Goal: Task Accomplishment & Management: Manage account settings

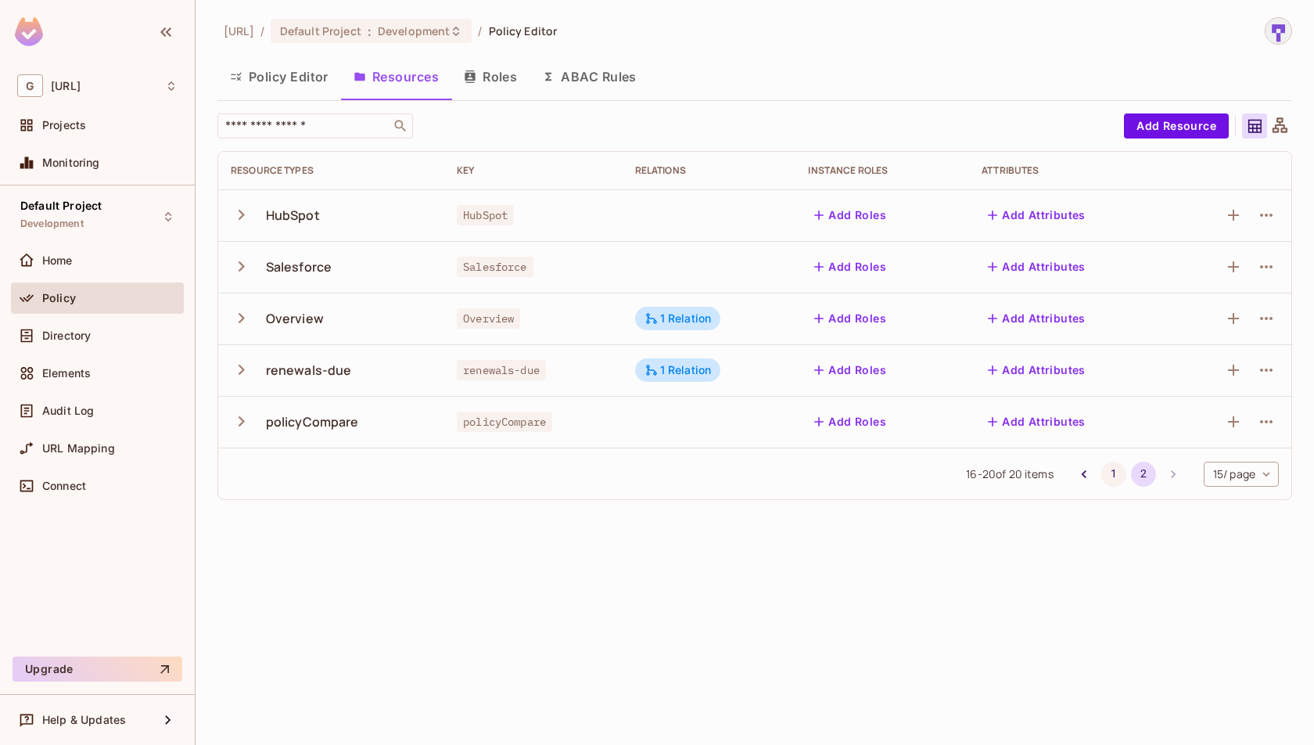
click at [1110, 474] on button "1" at bounding box center [1113, 474] width 25 height 25
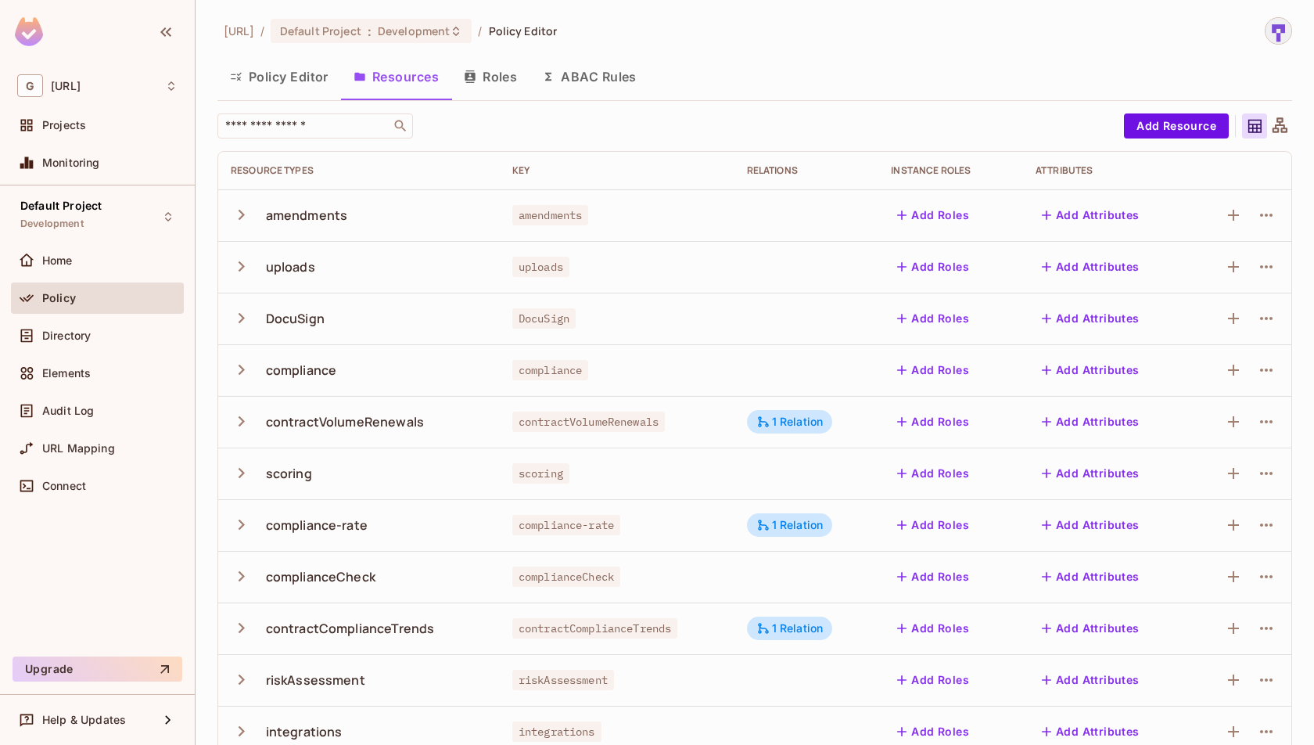
click at [497, 86] on button "Roles" at bounding box center [490, 76] width 78 height 39
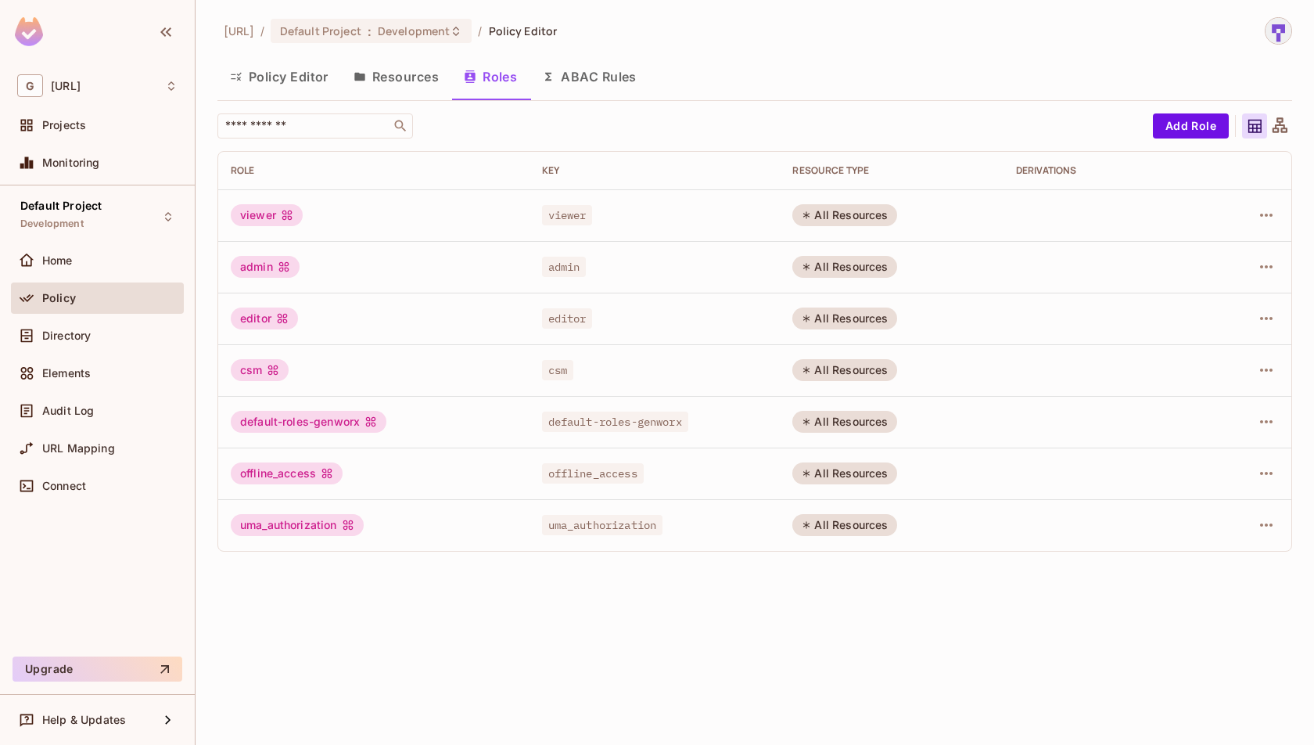
click at [427, 79] on button "Resources" at bounding box center [396, 76] width 110 height 39
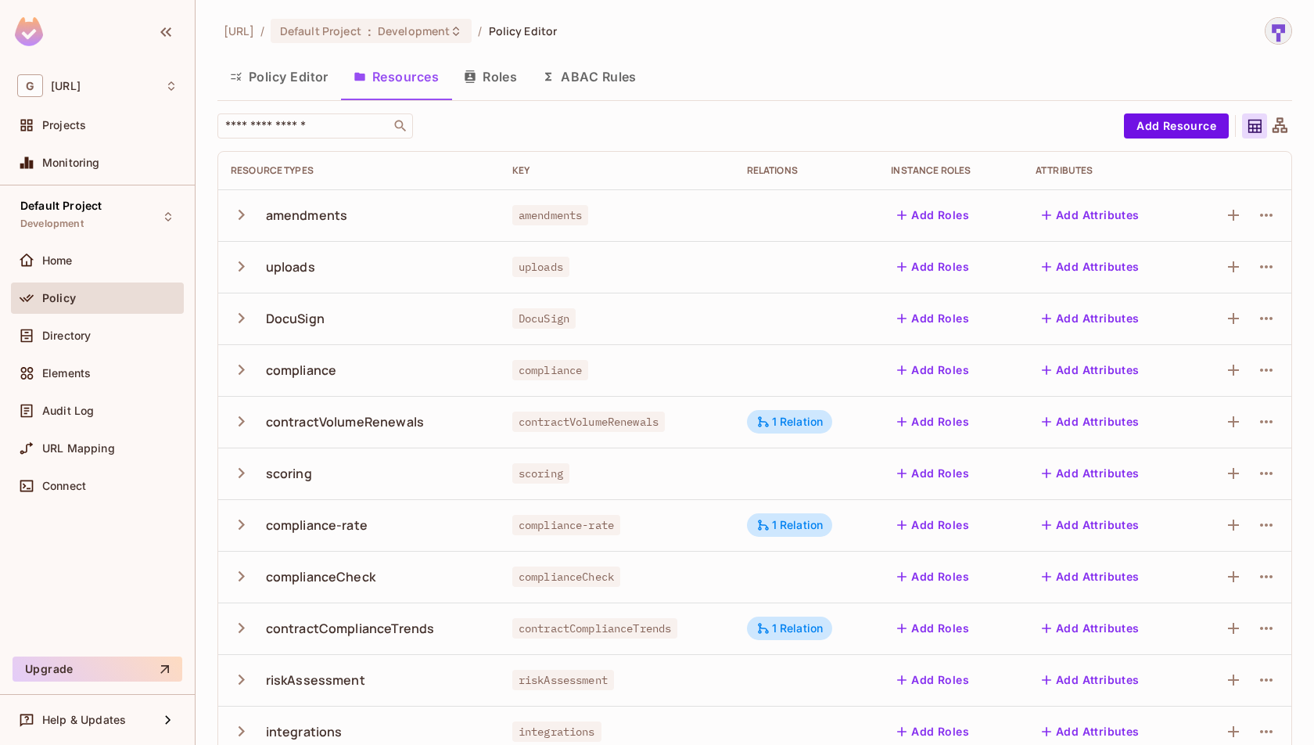
click at [486, 82] on button "Roles" at bounding box center [490, 76] width 78 height 39
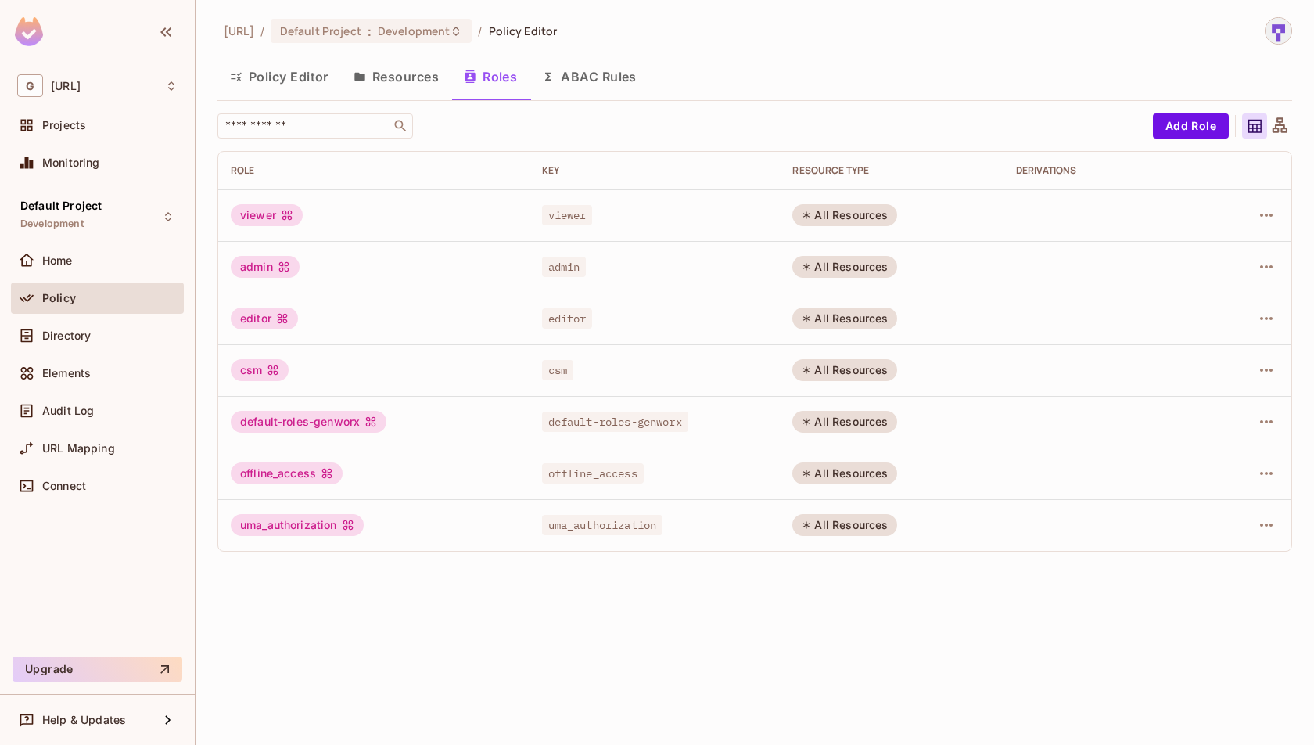
click at [401, 62] on button "Resources" at bounding box center [396, 76] width 110 height 39
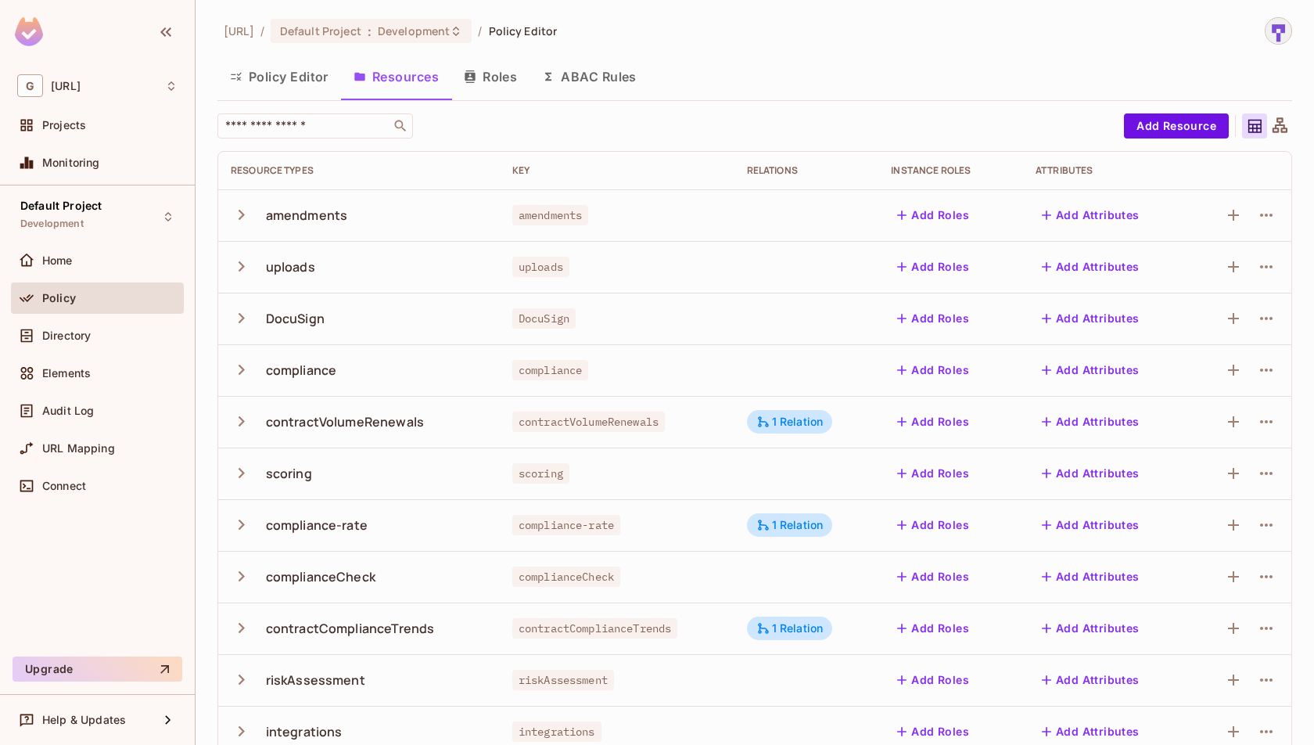
click at [277, 75] on button "Policy Editor" at bounding box center [279, 76] width 124 height 39
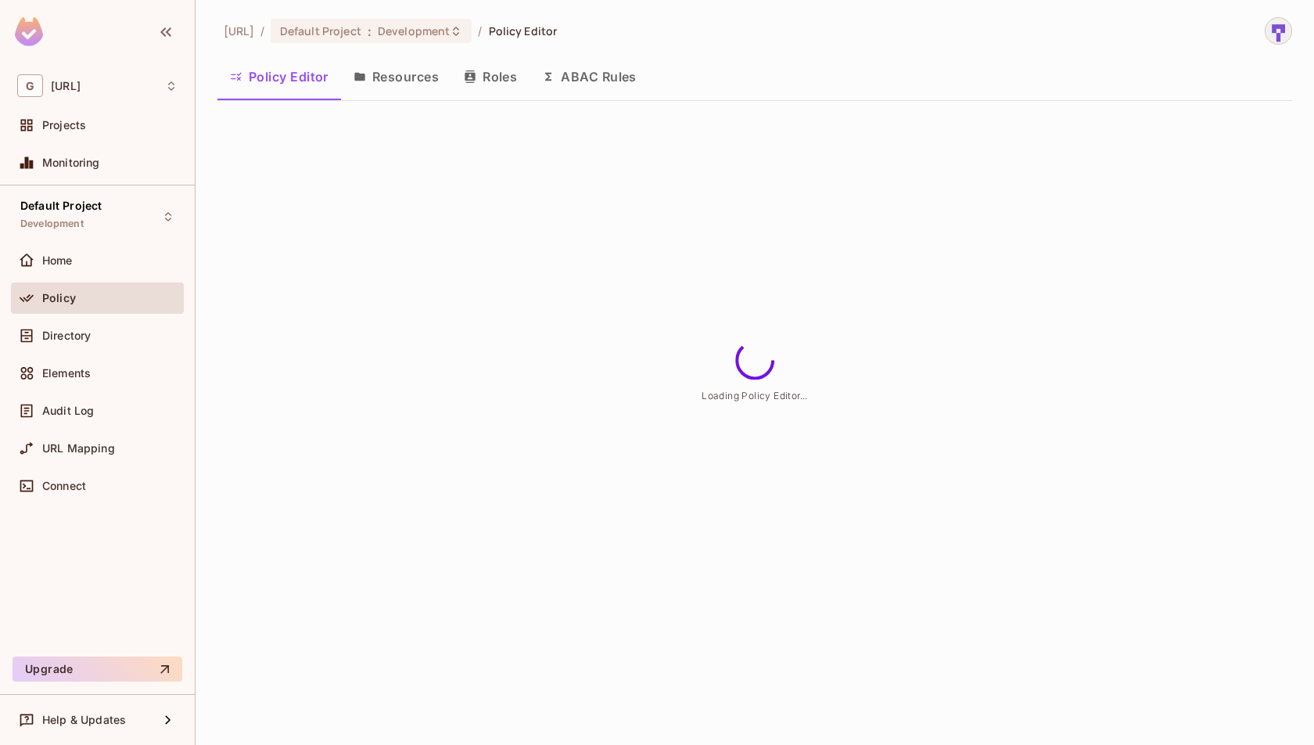
click at [354, 74] on icon "button" at bounding box center [359, 77] width 10 height 9
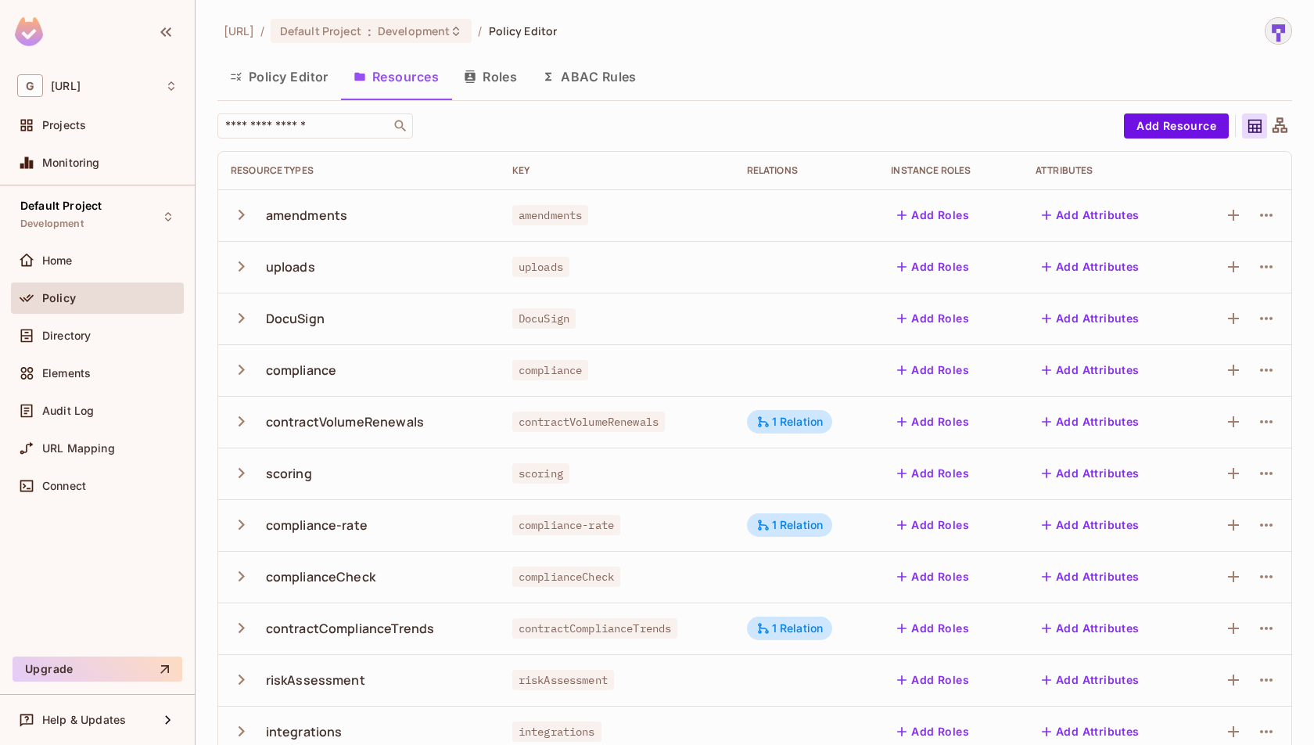
click at [233, 216] on icon "button" at bounding box center [241, 214] width 21 height 21
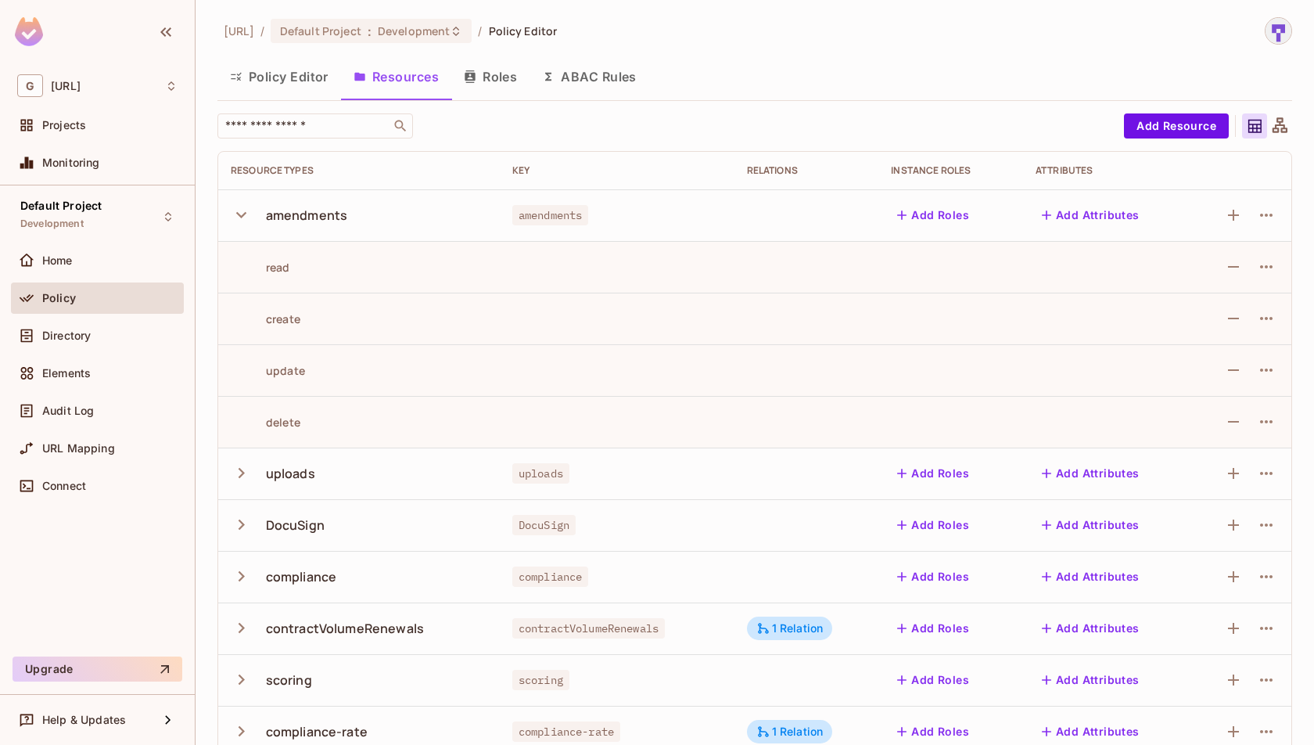
click at [233, 216] on icon "button" at bounding box center [241, 214] width 21 height 21
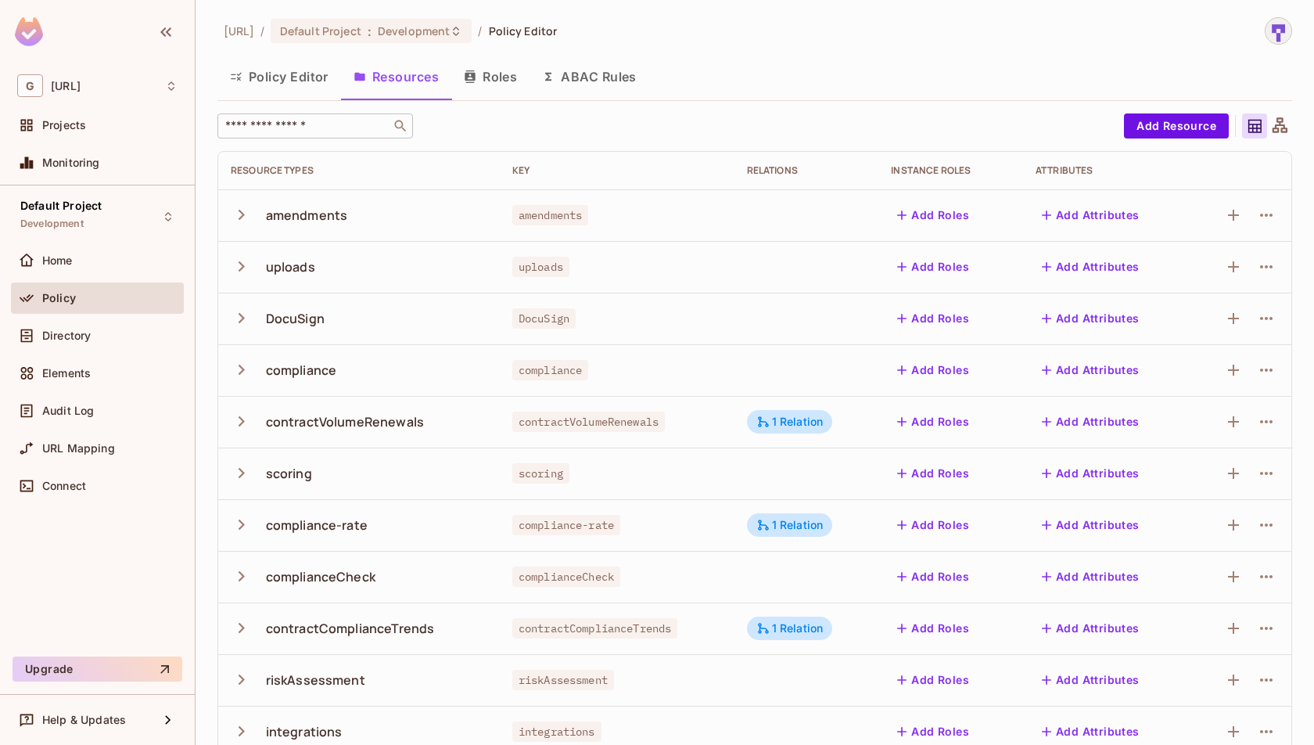
click at [331, 118] on input "text" at bounding box center [304, 126] width 164 height 16
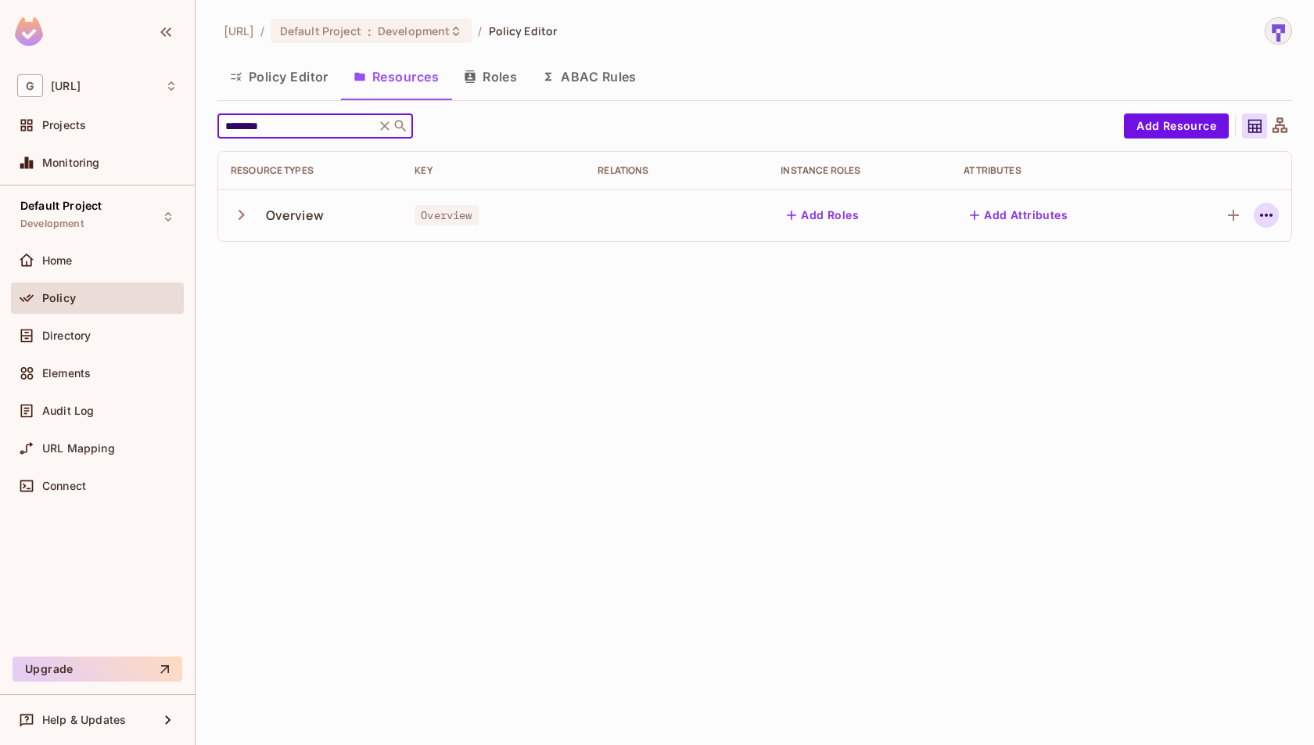
type input "********"
click at [1266, 217] on icon "button" at bounding box center [1266, 215] width 19 height 19
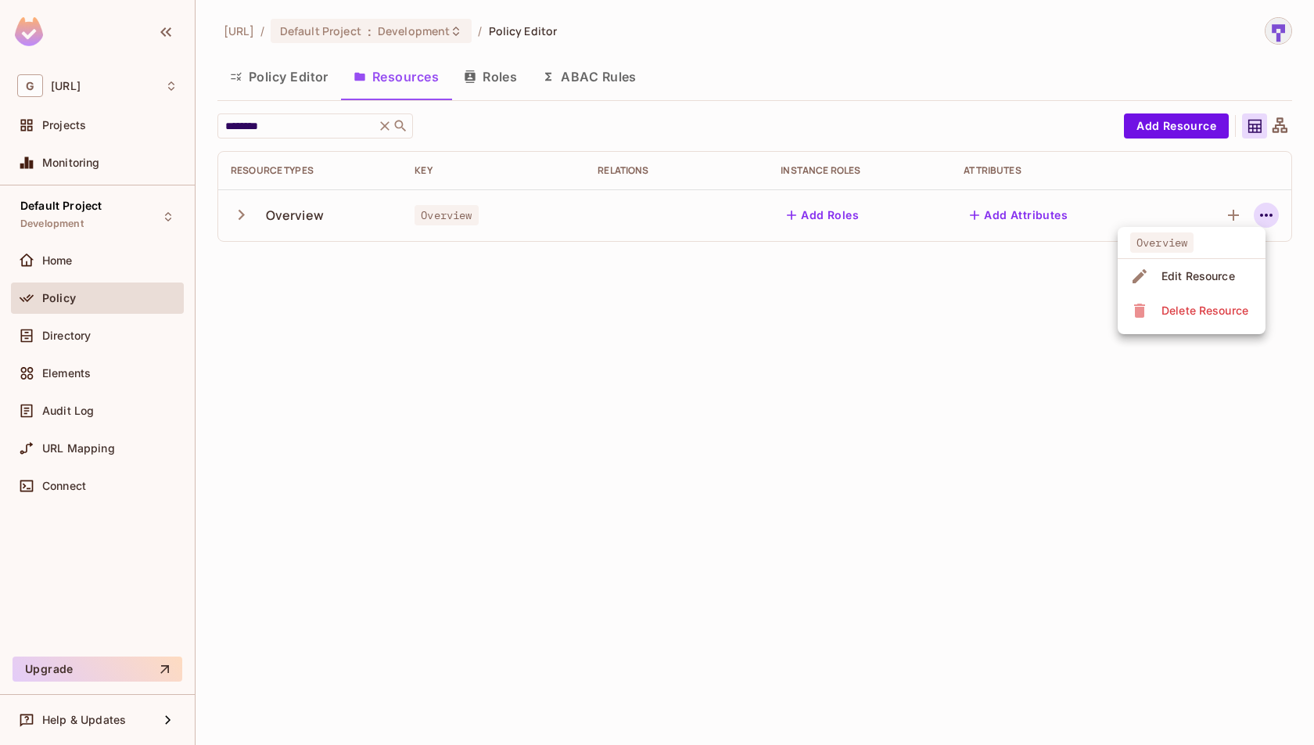
click at [1219, 278] on div "Edit Resource" at bounding box center [1199, 276] width 74 height 16
click at [1273, 220] on icon "button" at bounding box center [1266, 215] width 19 height 19
click at [1233, 265] on span "Edit Resource" at bounding box center [1198, 276] width 83 height 25
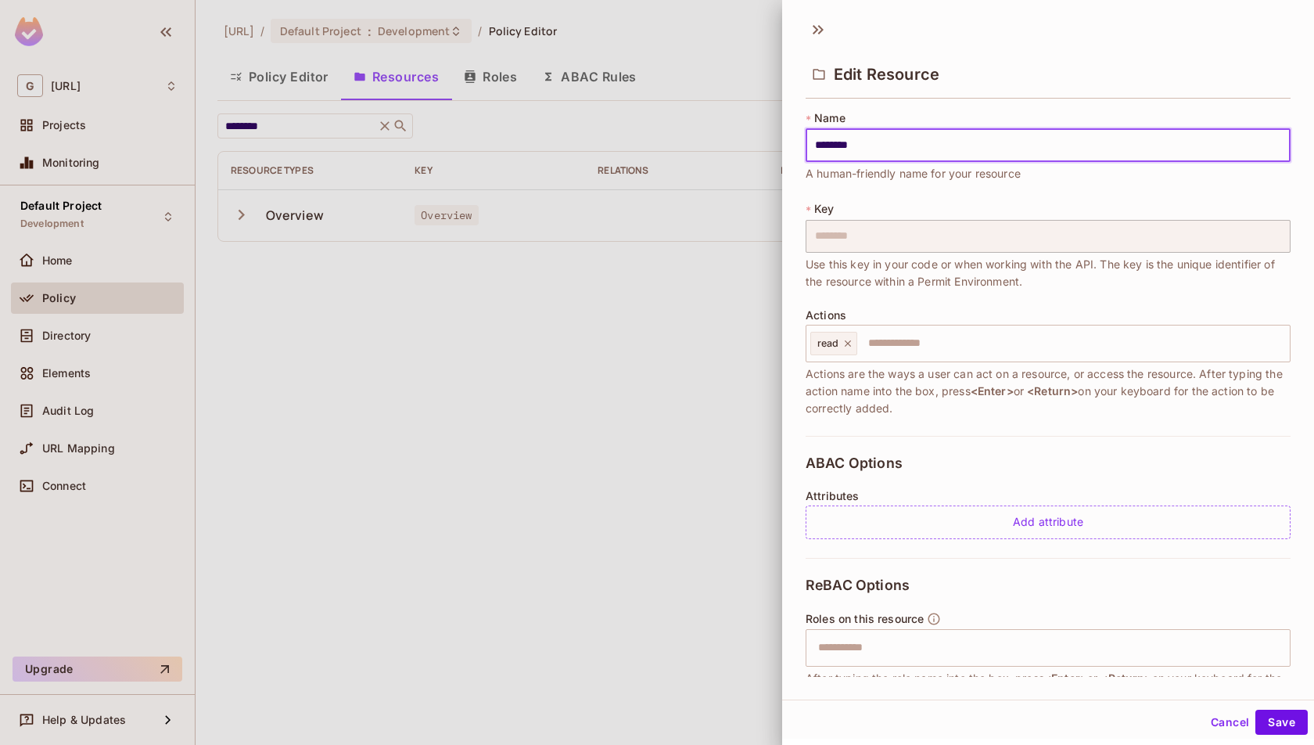
scroll to position [386, 0]
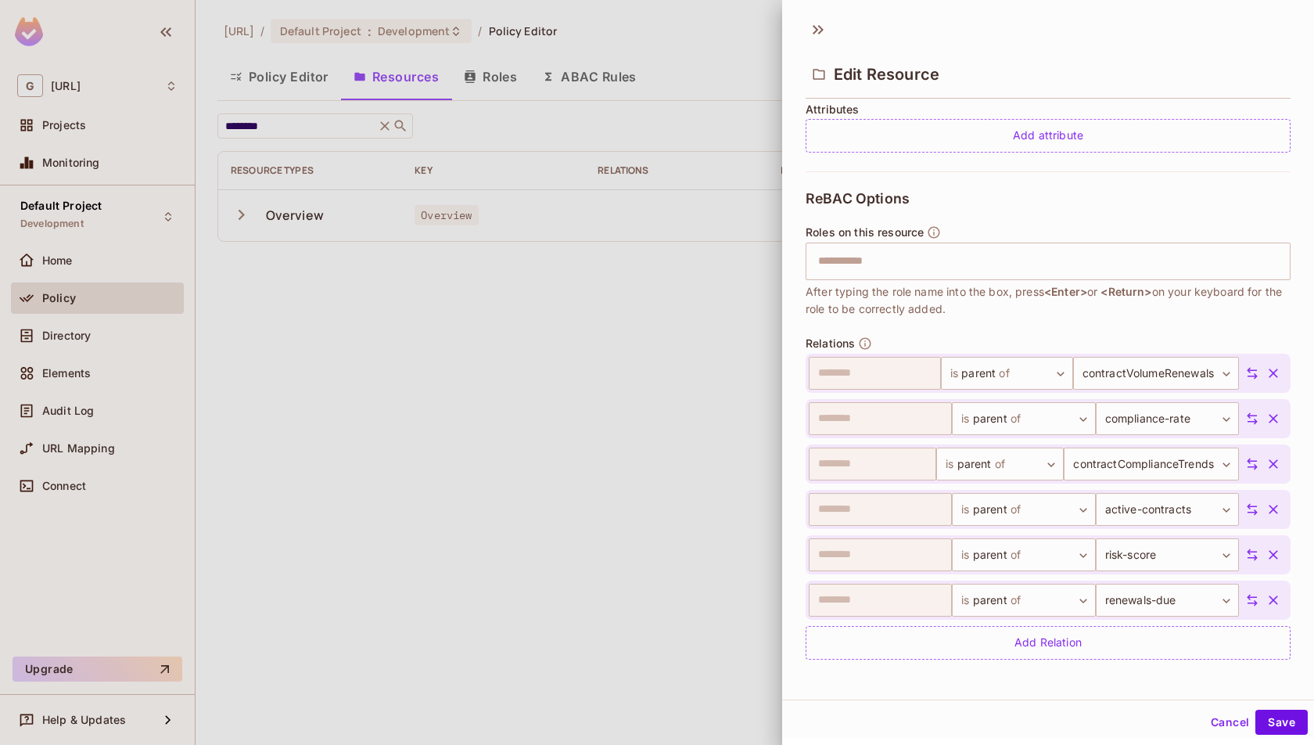
click at [1274, 708] on div "Cancel Save" at bounding box center [1048, 722] width 532 height 38
click at [1278, 727] on button "Save" at bounding box center [1282, 721] width 52 height 25
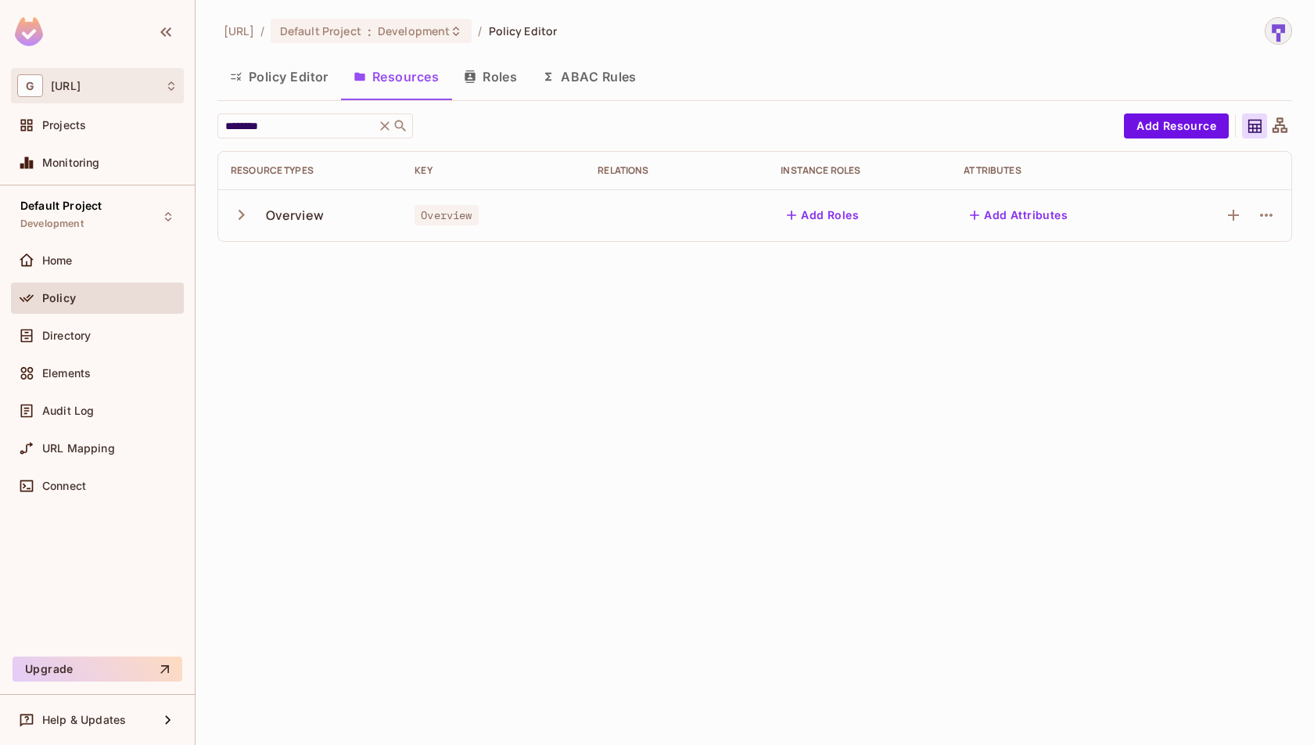
click at [157, 95] on div "G [URL]" at bounding box center [97, 85] width 160 height 23
click at [1279, 33] on div at bounding box center [657, 372] width 1314 height 745
click at [1279, 33] on img at bounding box center [1279, 31] width 26 height 26
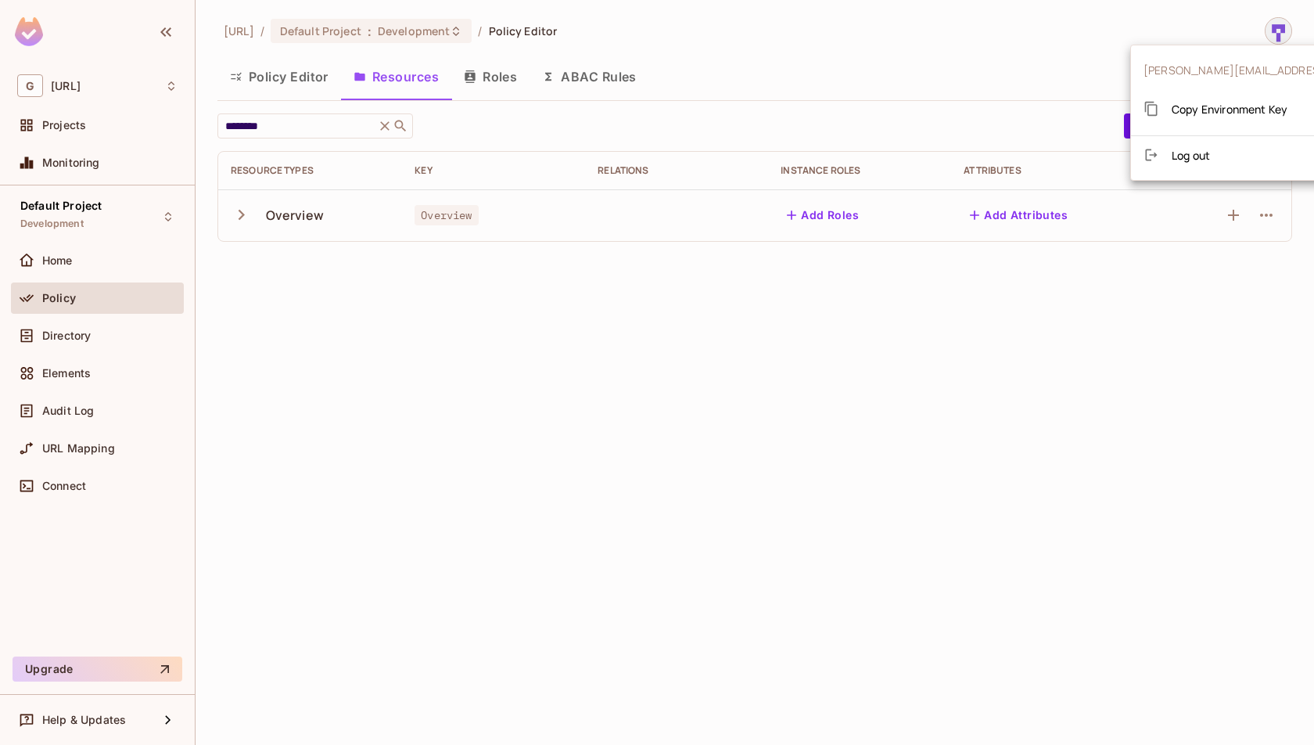
click at [1079, 63] on div at bounding box center [657, 372] width 1314 height 745
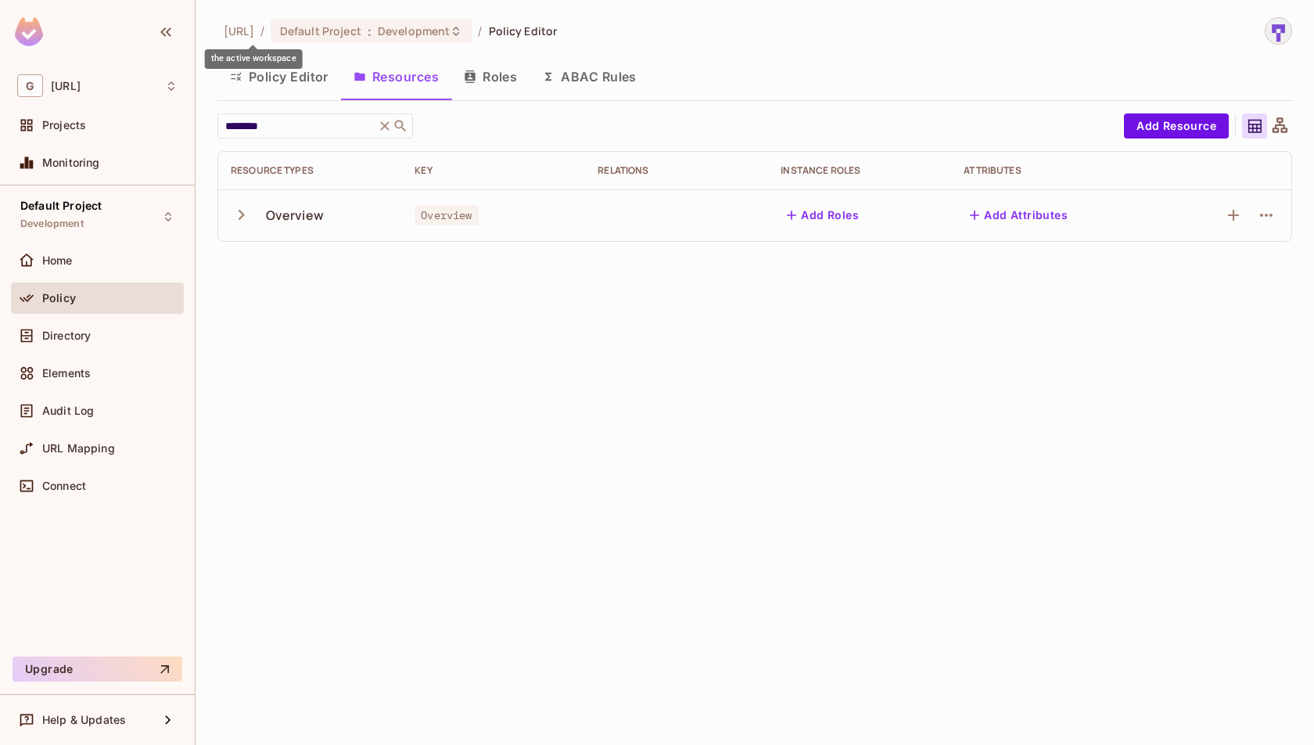
click at [254, 35] on span "[URL]" at bounding box center [239, 30] width 31 height 15
click at [167, 41] on icon "button" at bounding box center [165, 32] width 19 height 19
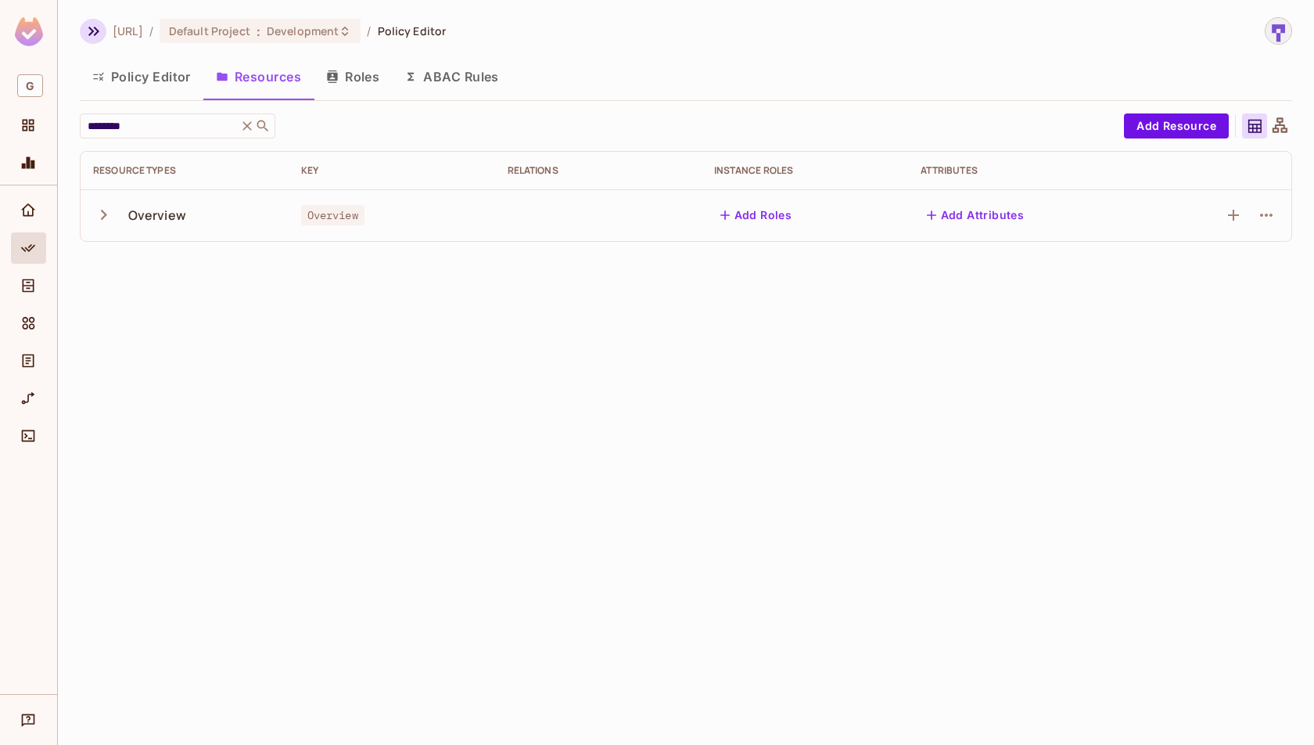
click at [94, 34] on icon "button" at bounding box center [93, 31] width 11 height 9
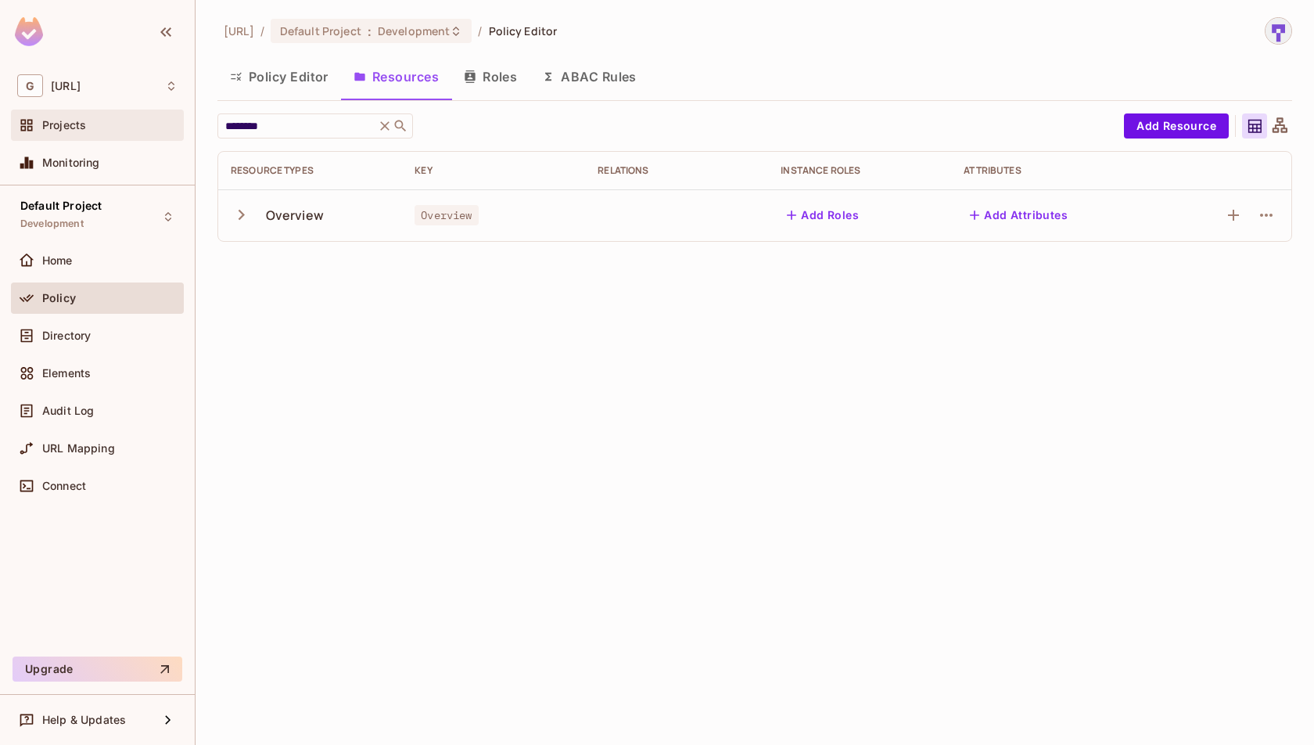
click at [120, 128] on div "Projects" at bounding box center [109, 125] width 135 height 13
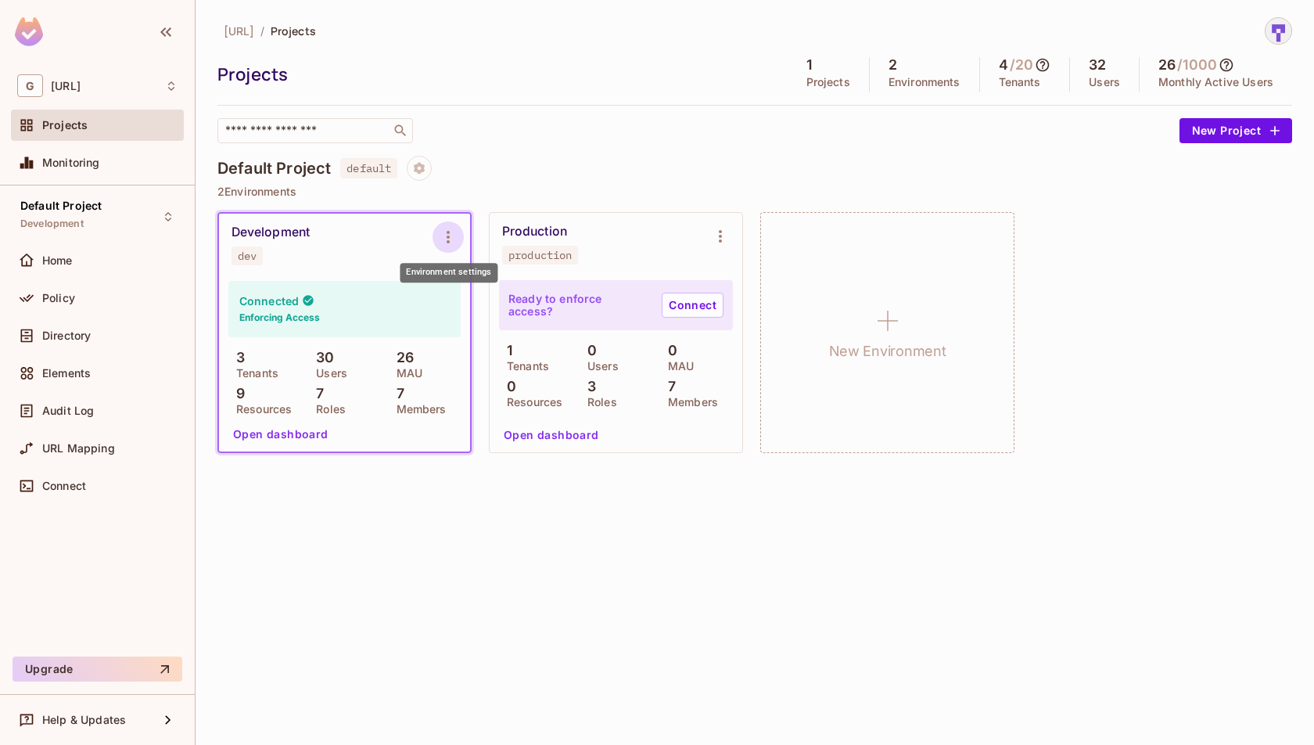
click at [451, 236] on icon "Environment settings" at bounding box center [448, 237] width 19 height 19
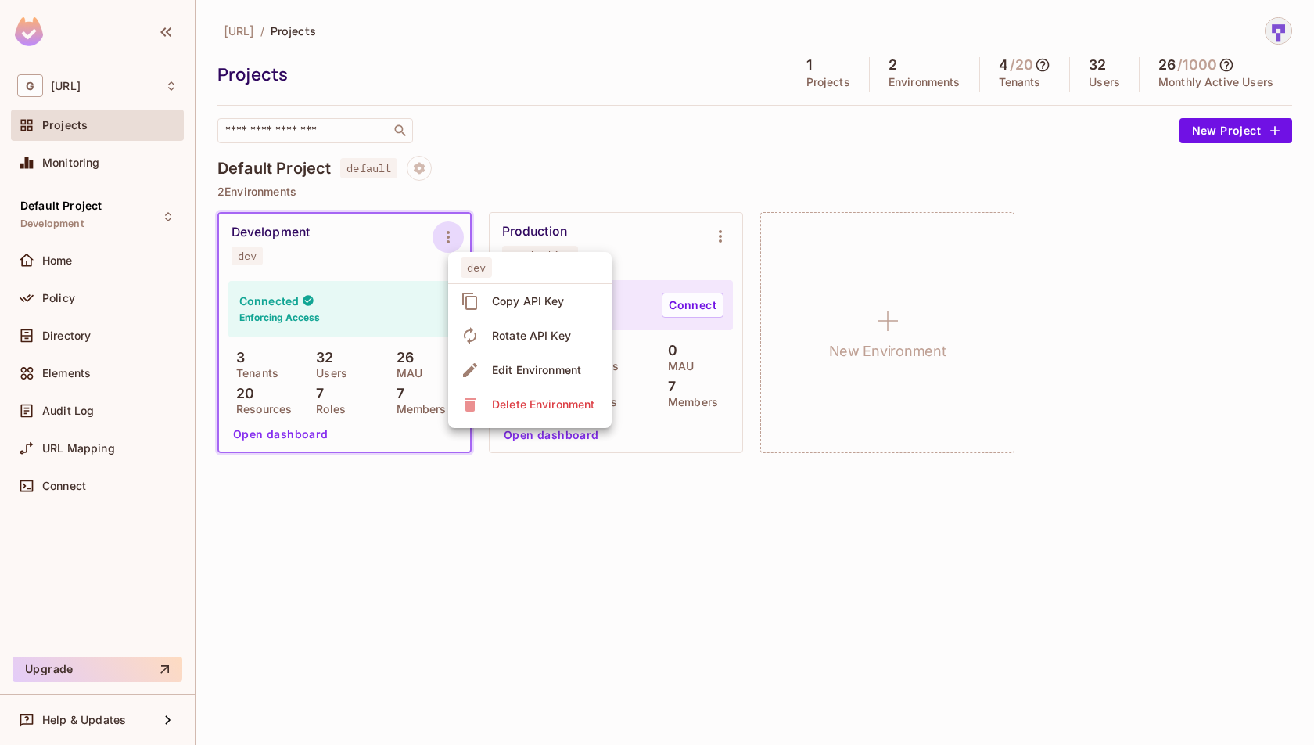
click at [705, 124] on div at bounding box center [657, 372] width 1314 height 745
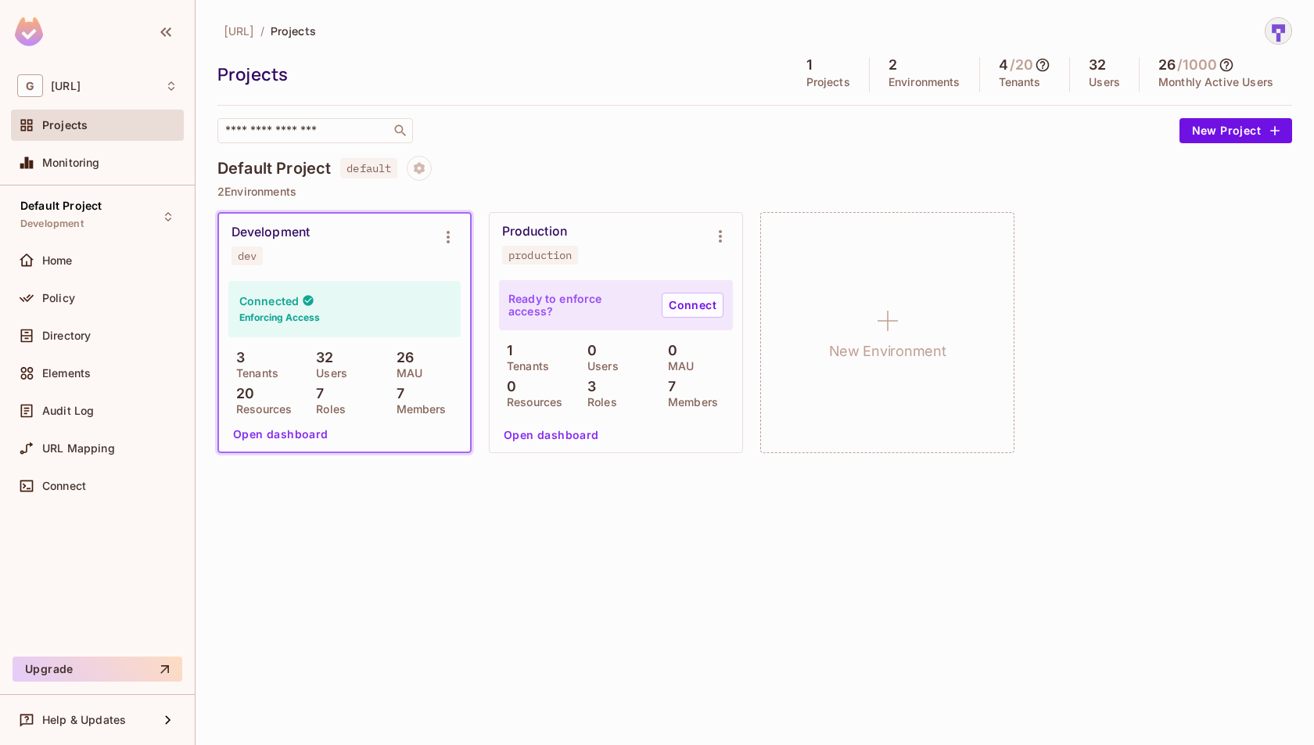
click at [1097, 64] on h5 "32" at bounding box center [1097, 65] width 17 height 16
click at [1283, 31] on img at bounding box center [1279, 31] width 26 height 26
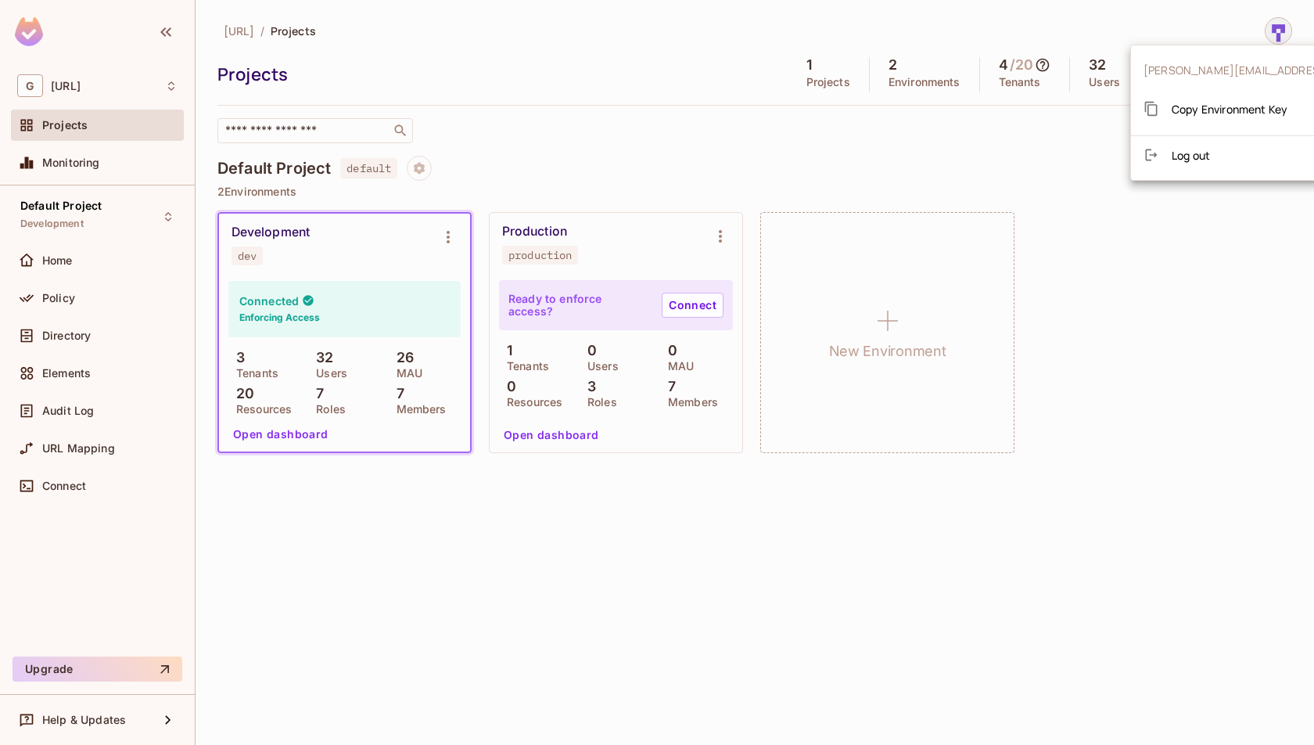
click at [1283, 31] on div at bounding box center [657, 372] width 1314 height 745
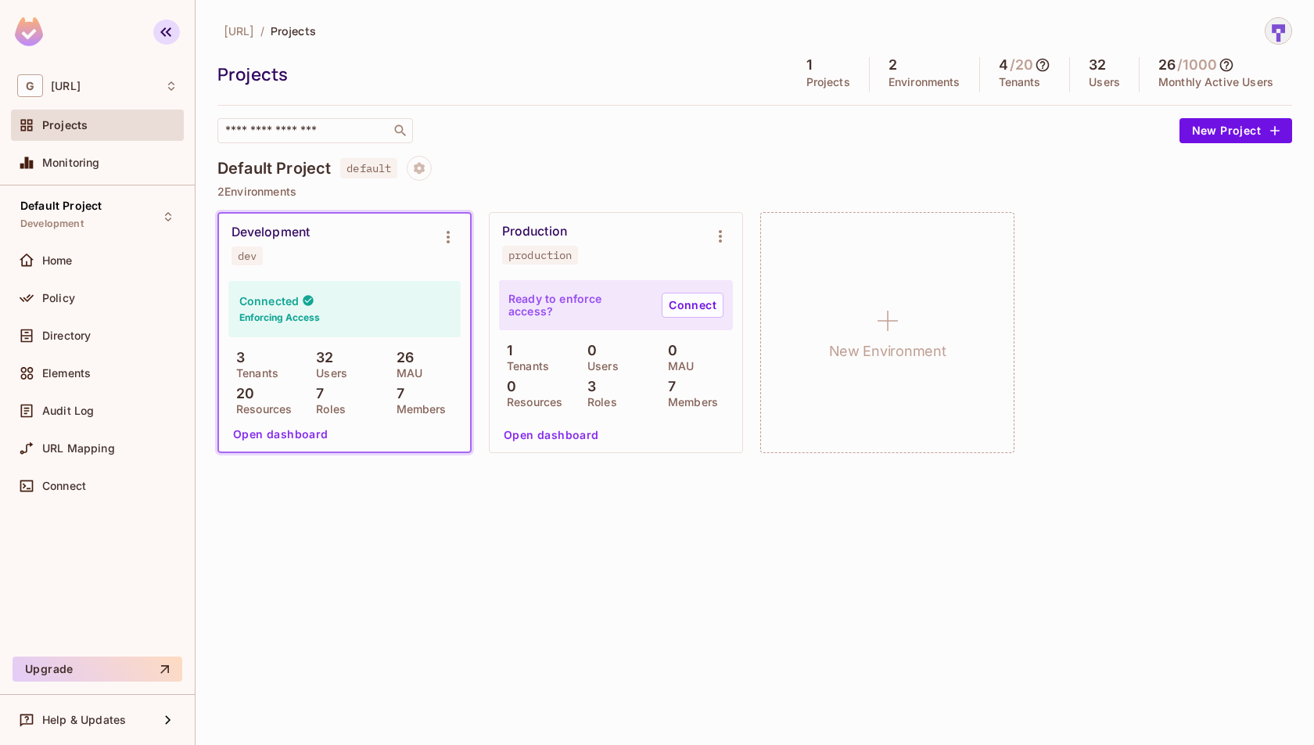
click at [166, 41] on button "button" at bounding box center [166, 32] width 27 height 25
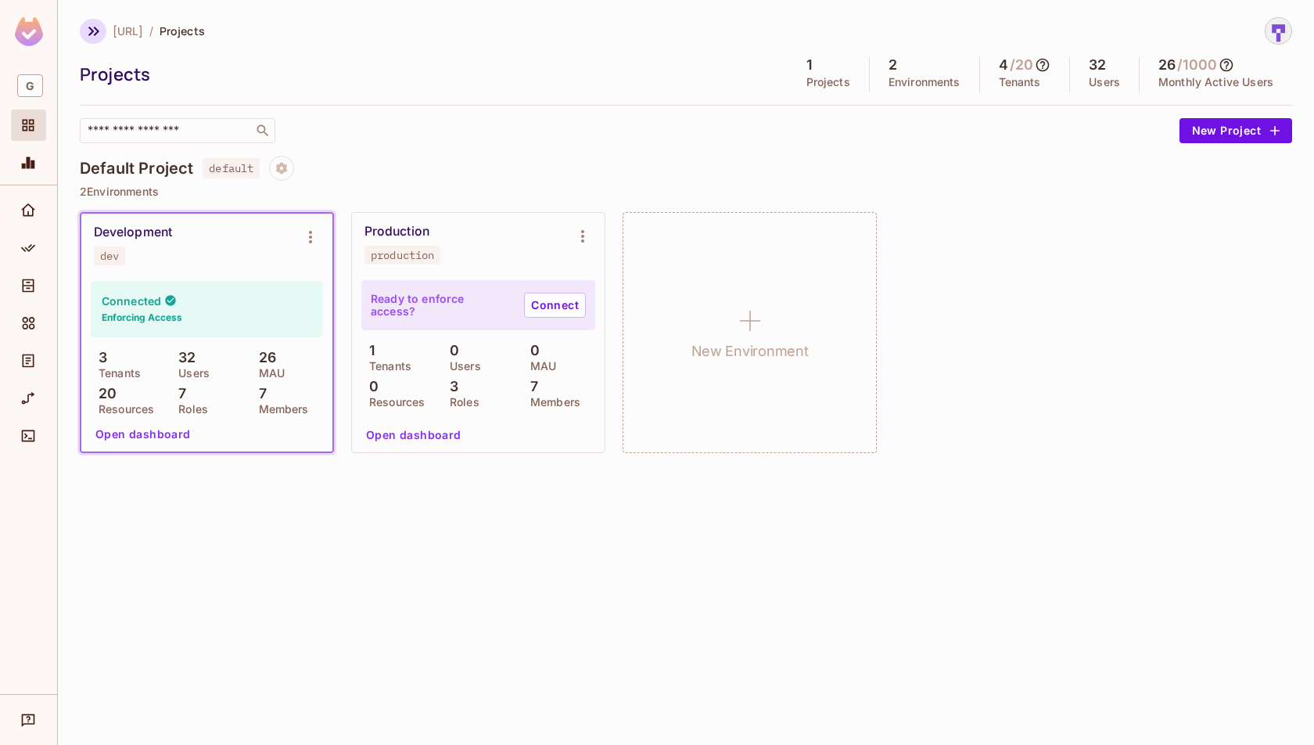
click at [93, 34] on icon "button" at bounding box center [93, 31] width 19 height 19
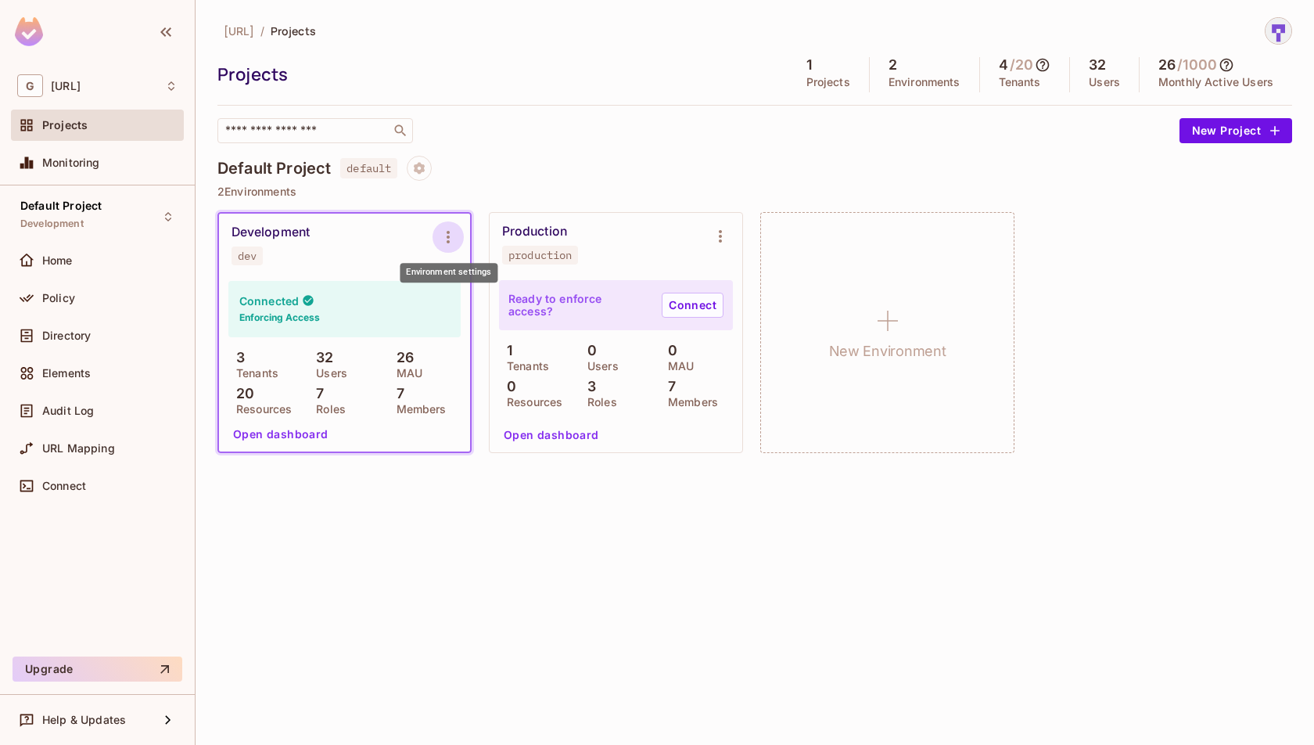
click at [452, 237] on icon "Environment settings" at bounding box center [448, 237] width 19 height 19
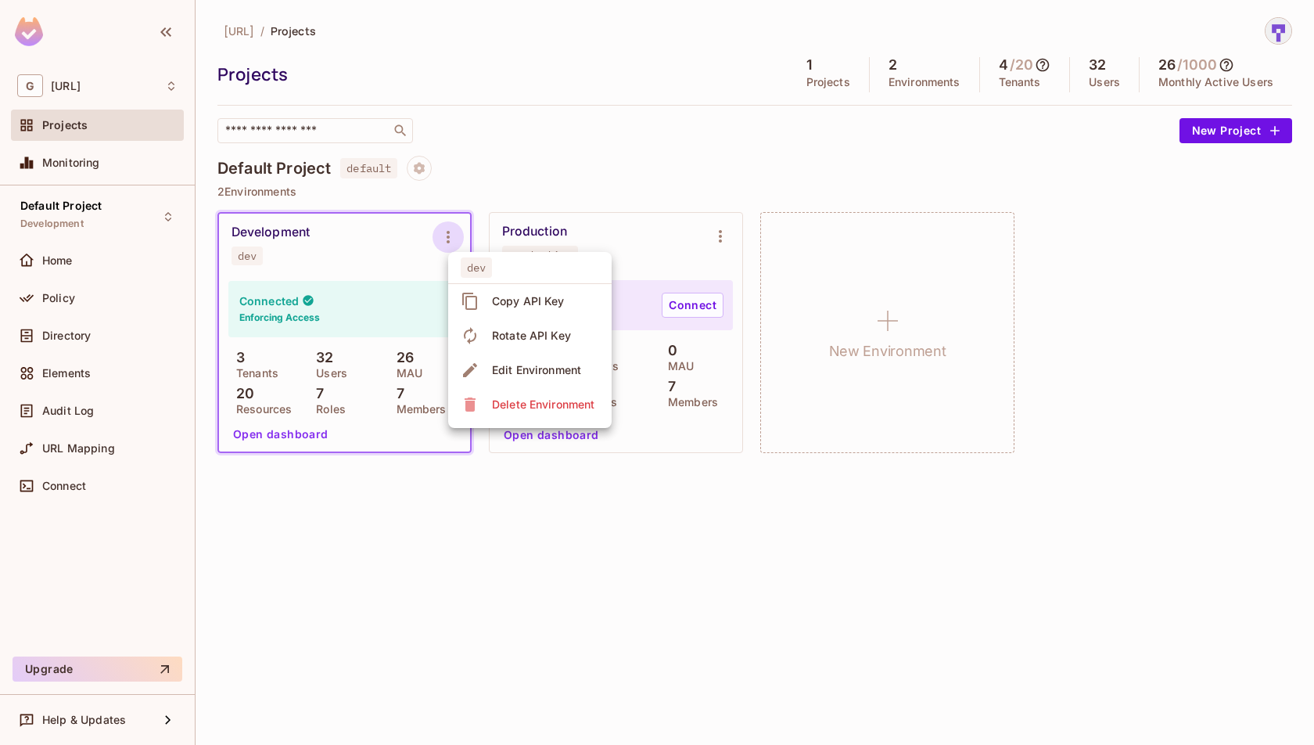
click at [520, 310] on span "Copy API Key" at bounding box center [528, 301] width 82 height 25
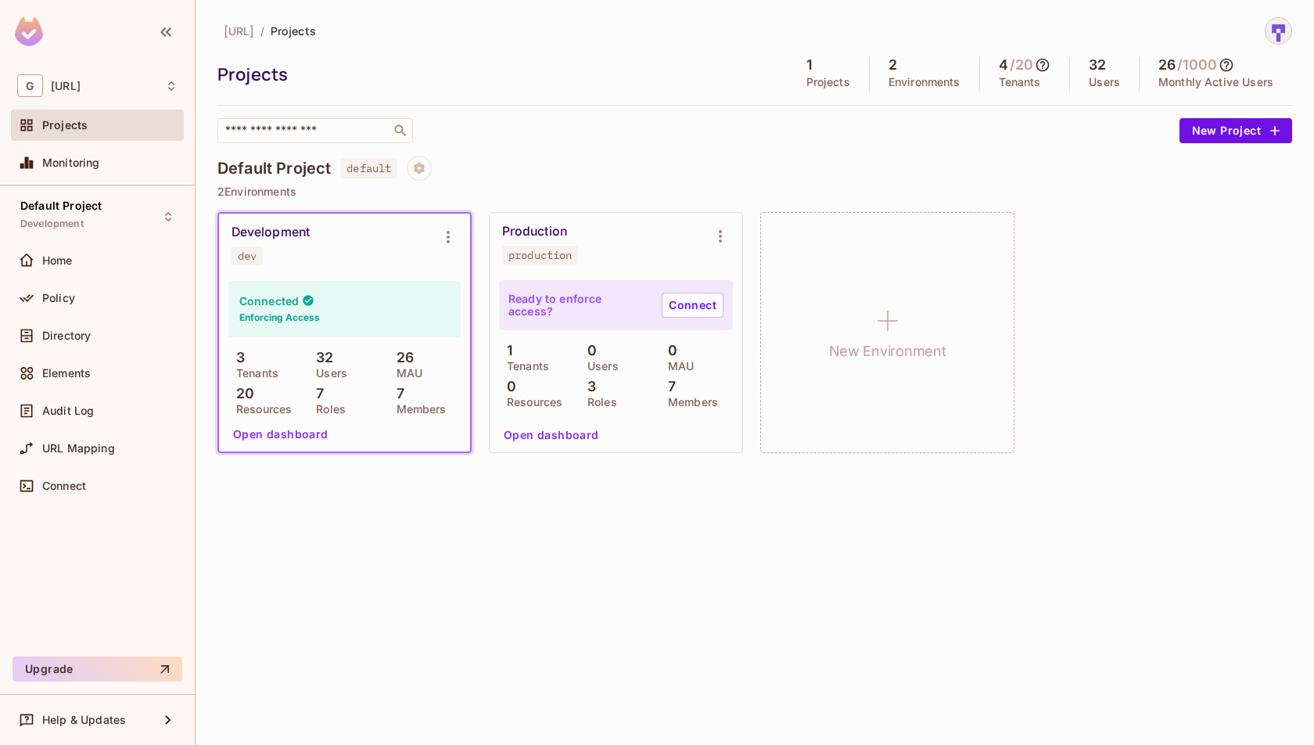
click at [419, 315] on div "Connected Enforcing Access" at bounding box center [344, 309] width 232 height 56
click at [163, 311] on div "Policy" at bounding box center [97, 297] width 173 height 31
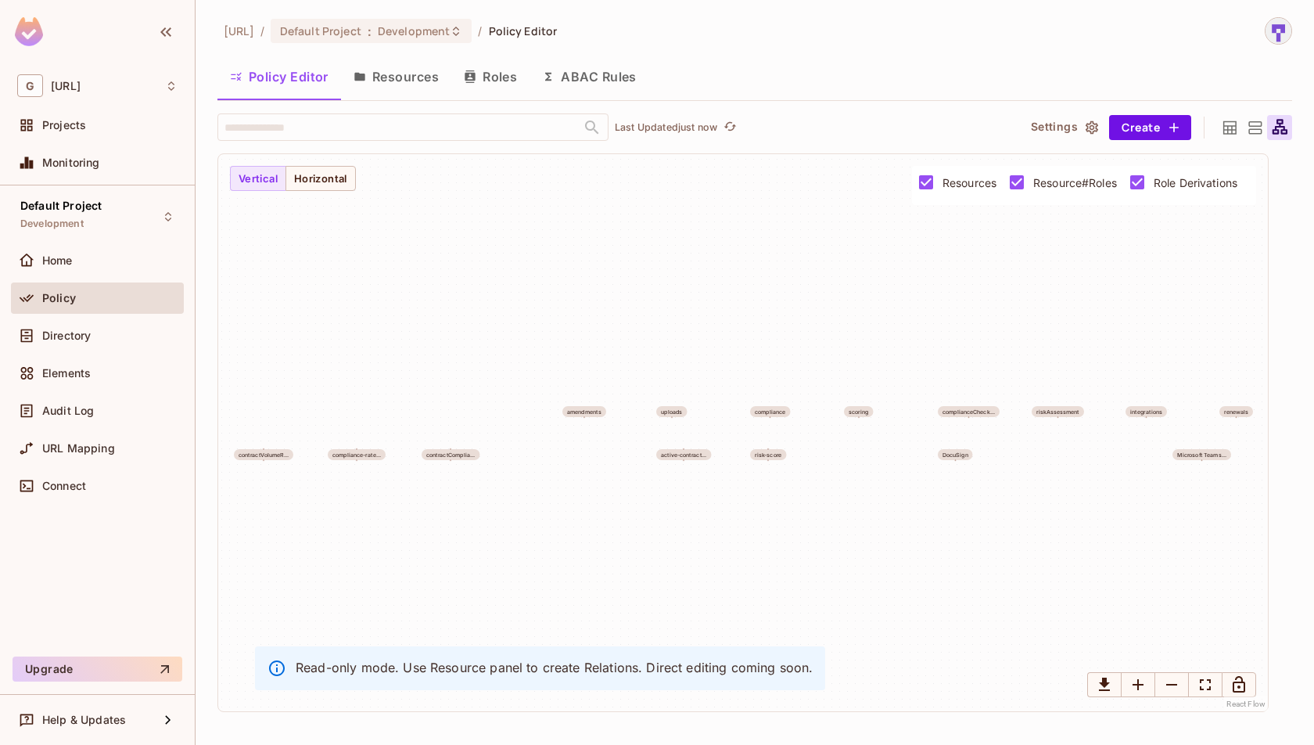
click at [1226, 134] on icon at bounding box center [1230, 128] width 20 height 20
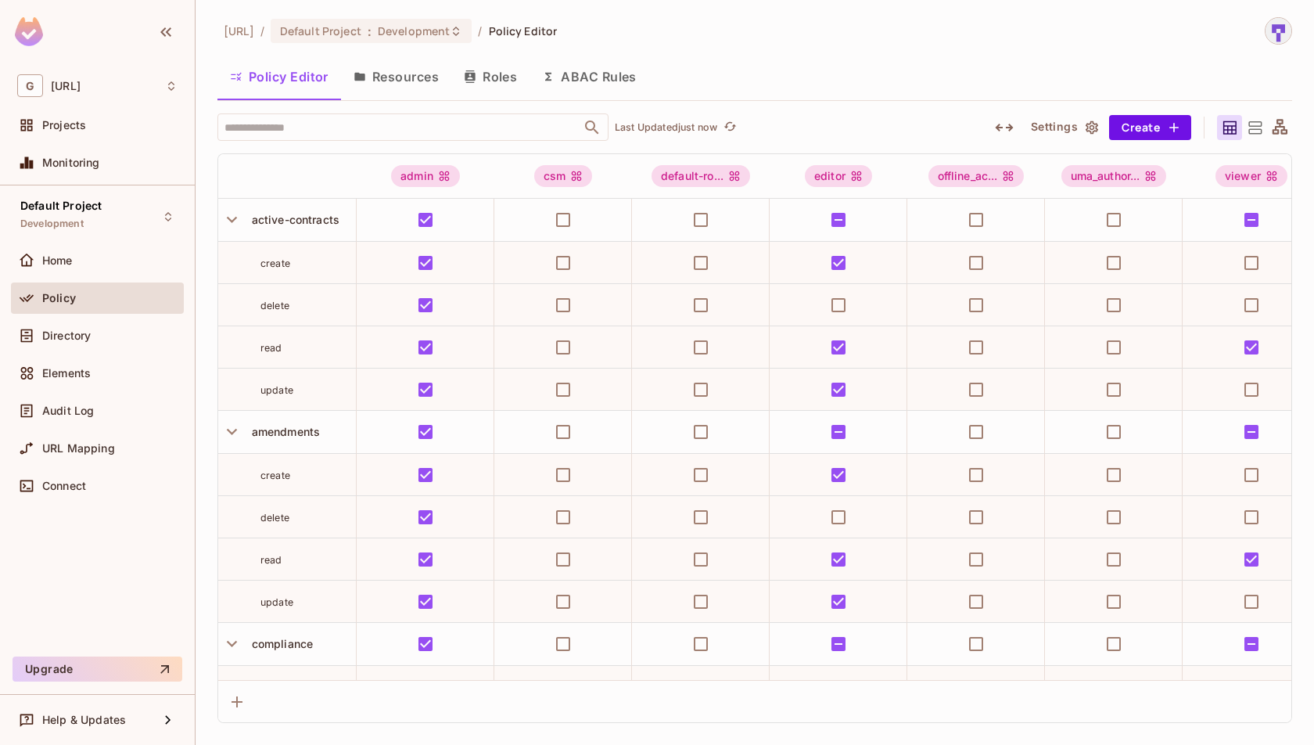
click at [1058, 131] on button "Settings" at bounding box center [1064, 127] width 78 height 25
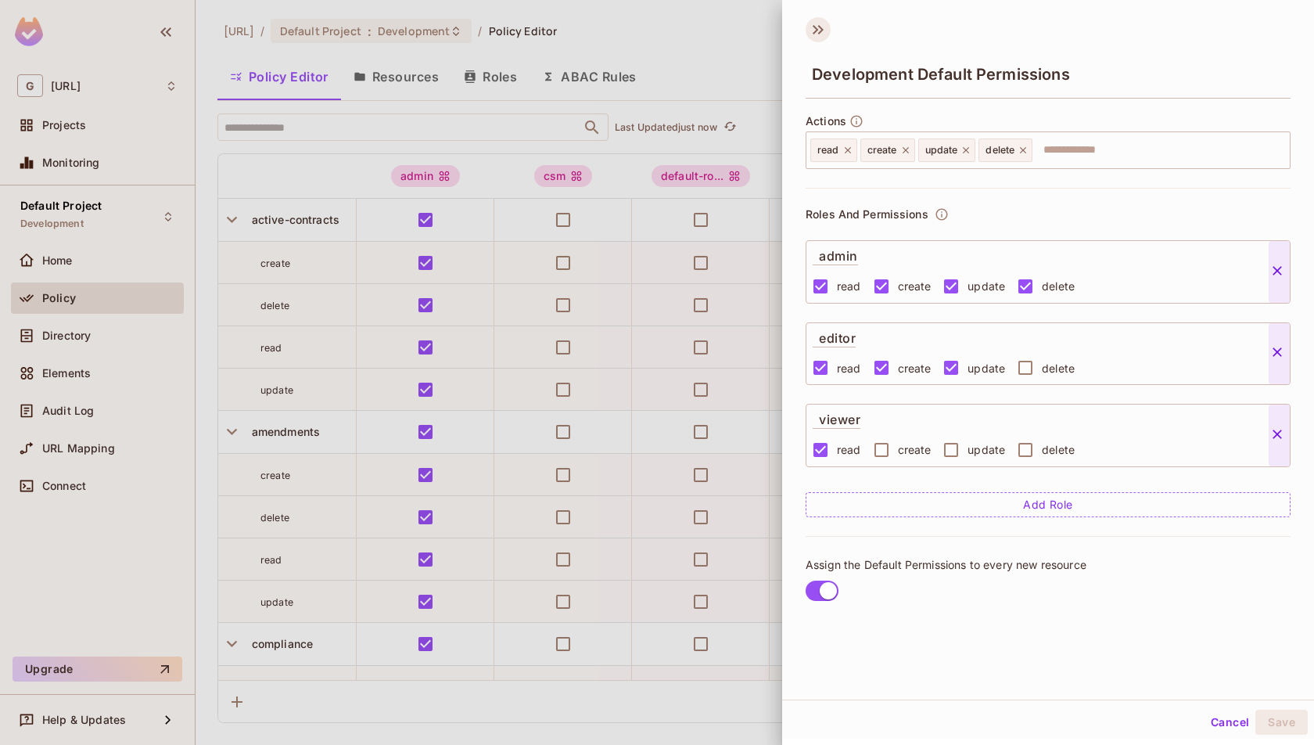
click at [818, 37] on icon at bounding box center [818, 29] width 25 height 25
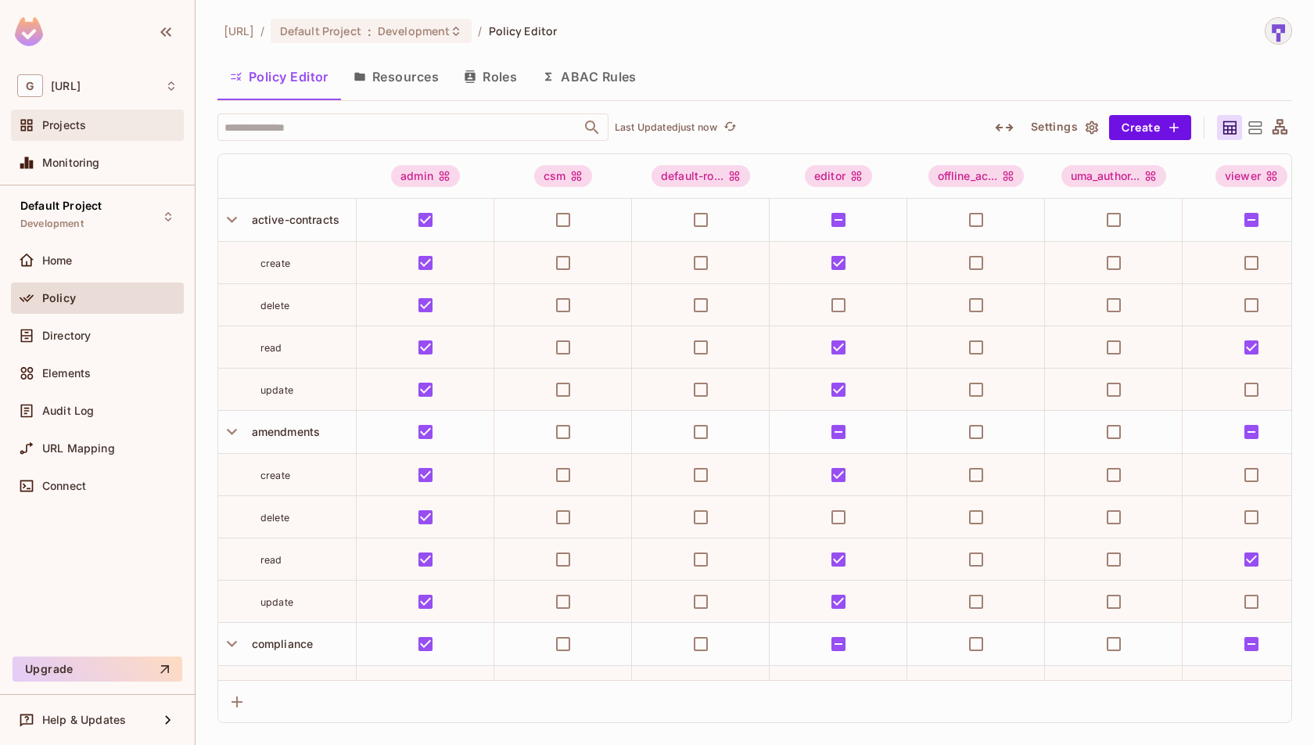
click at [176, 120] on div "Projects" at bounding box center [109, 125] width 135 height 13
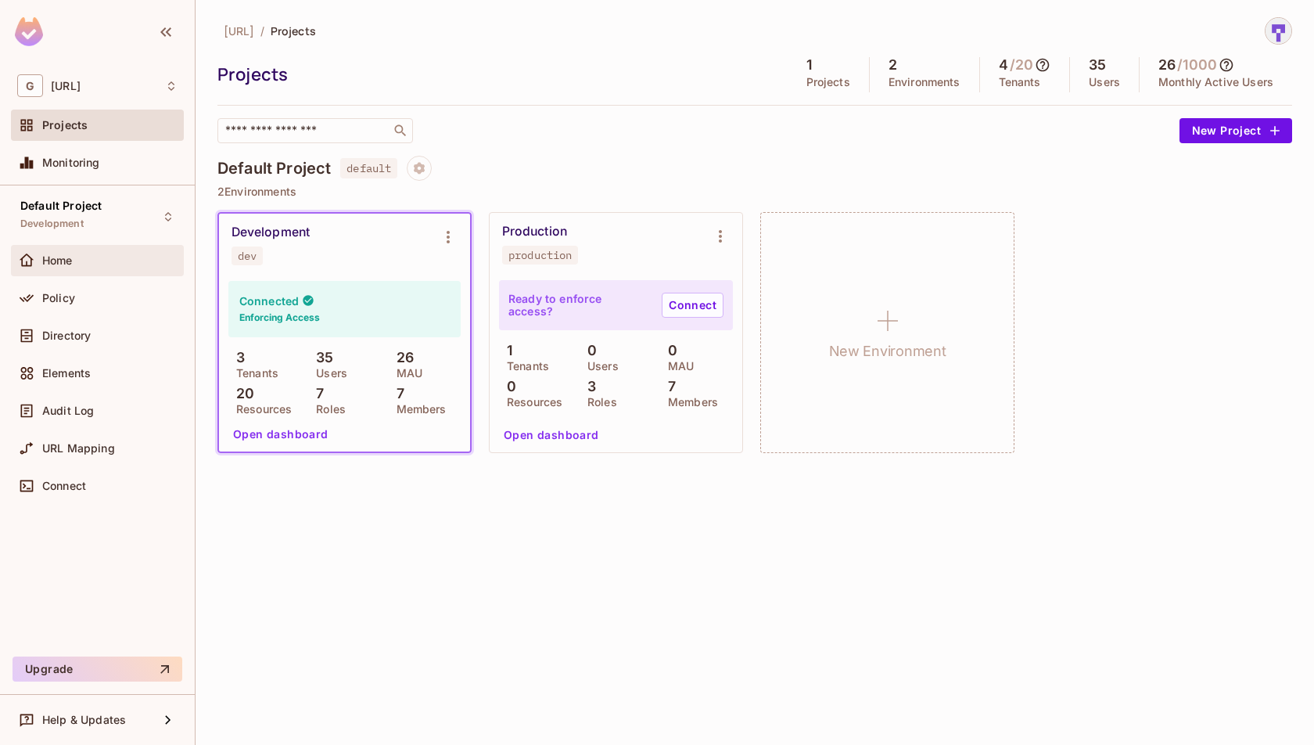
click at [85, 269] on div "Home" at bounding box center [97, 260] width 173 height 31
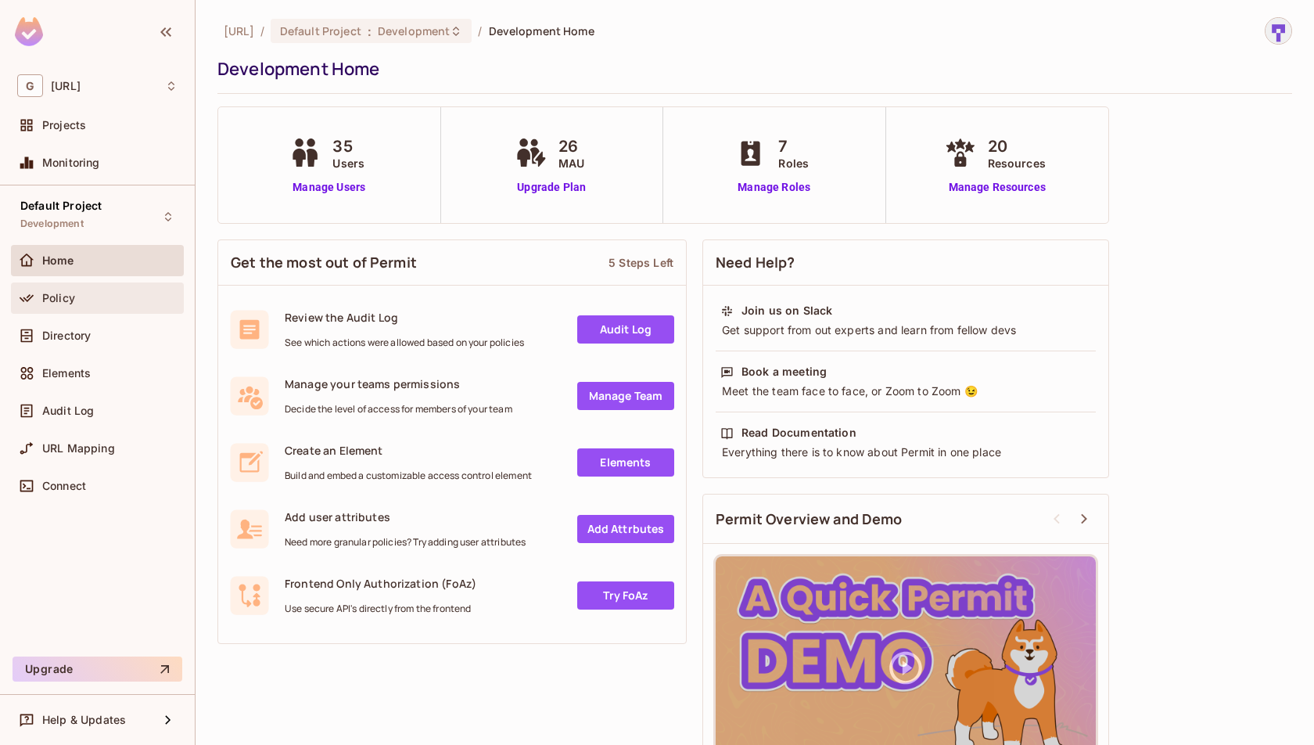
click at [135, 292] on div "Policy" at bounding box center [109, 298] width 135 height 13
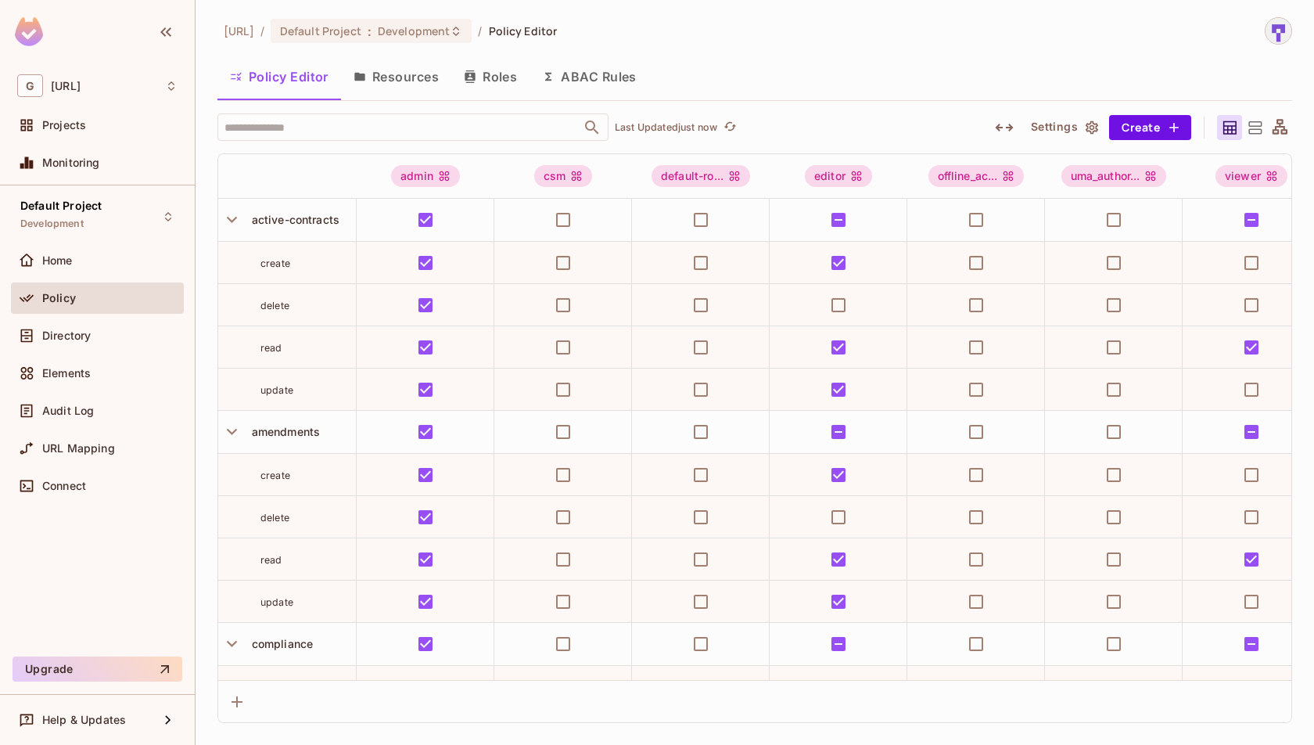
click at [411, 90] on button "Resources" at bounding box center [396, 76] width 110 height 39
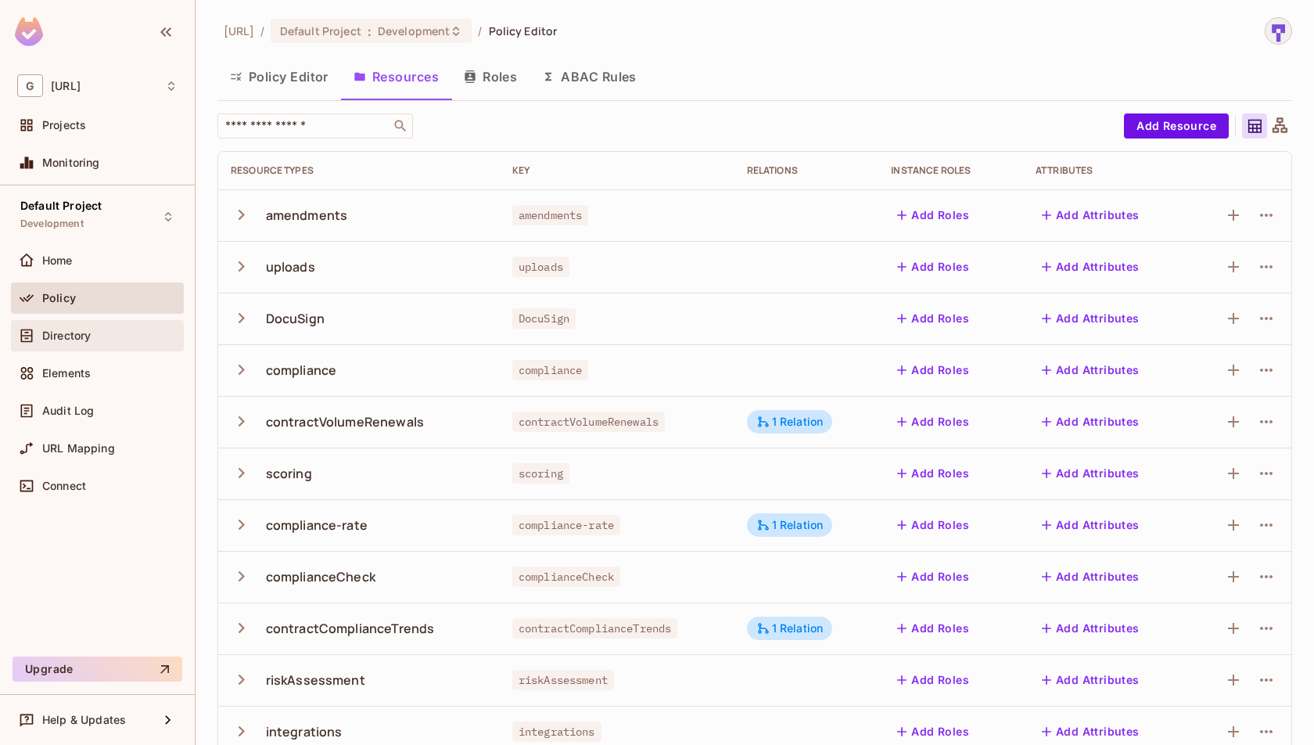
click at [138, 333] on div "Directory" at bounding box center [109, 335] width 135 height 13
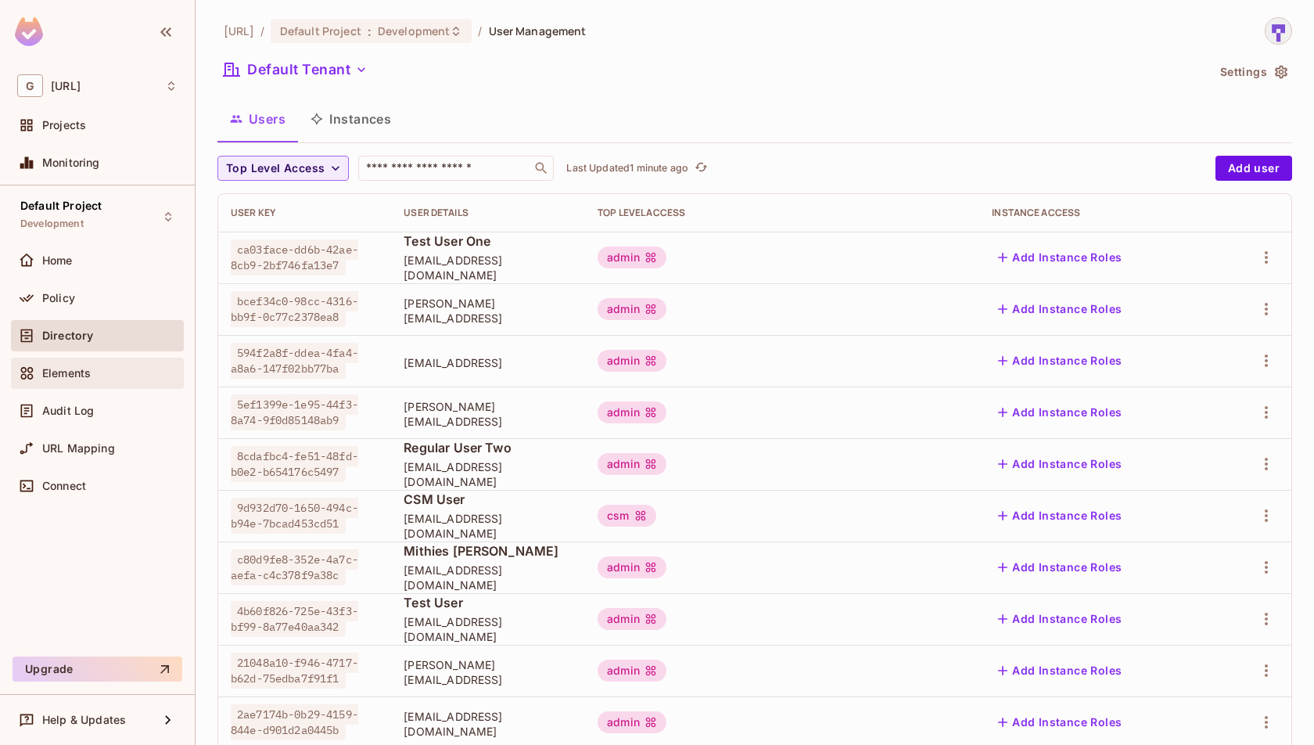
click at [112, 372] on div "Elements" at bounding box center [109, 373] width 135 height 13
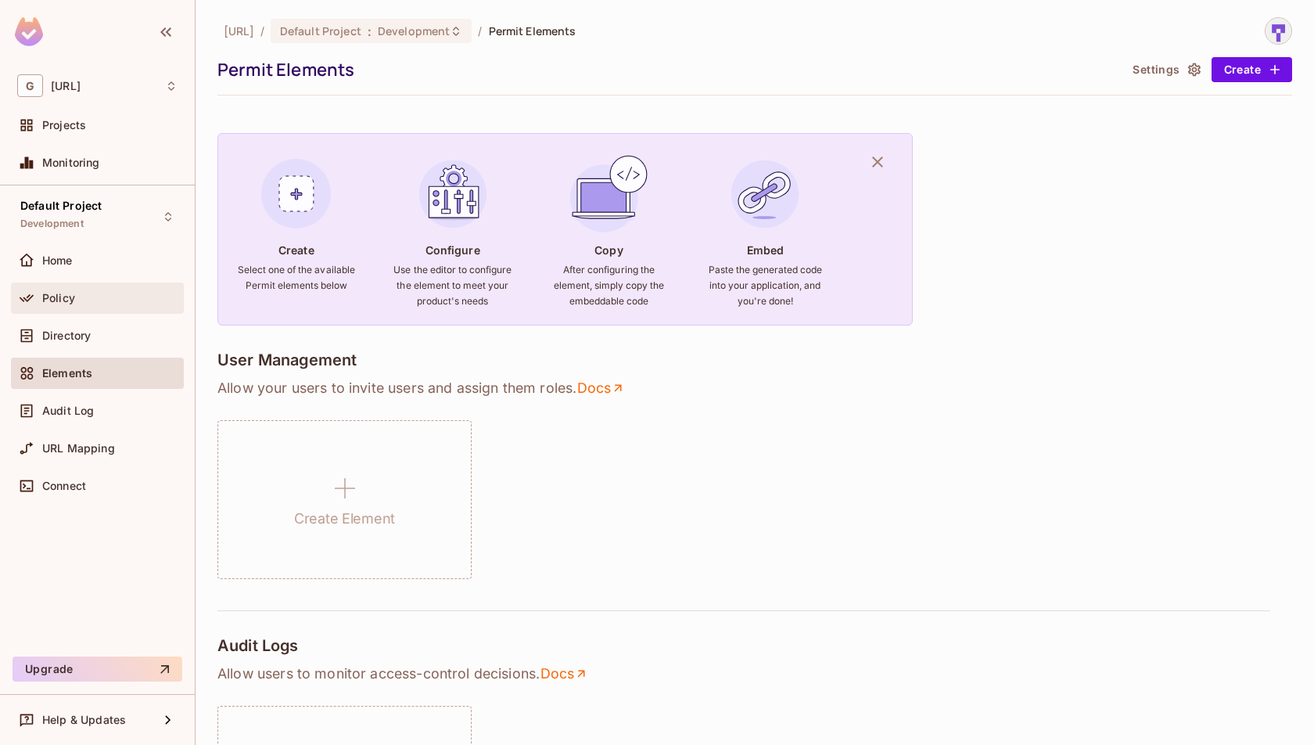
click at [80, 296] on div "Policy" at bounding box center [109, 298] width 135 height 13
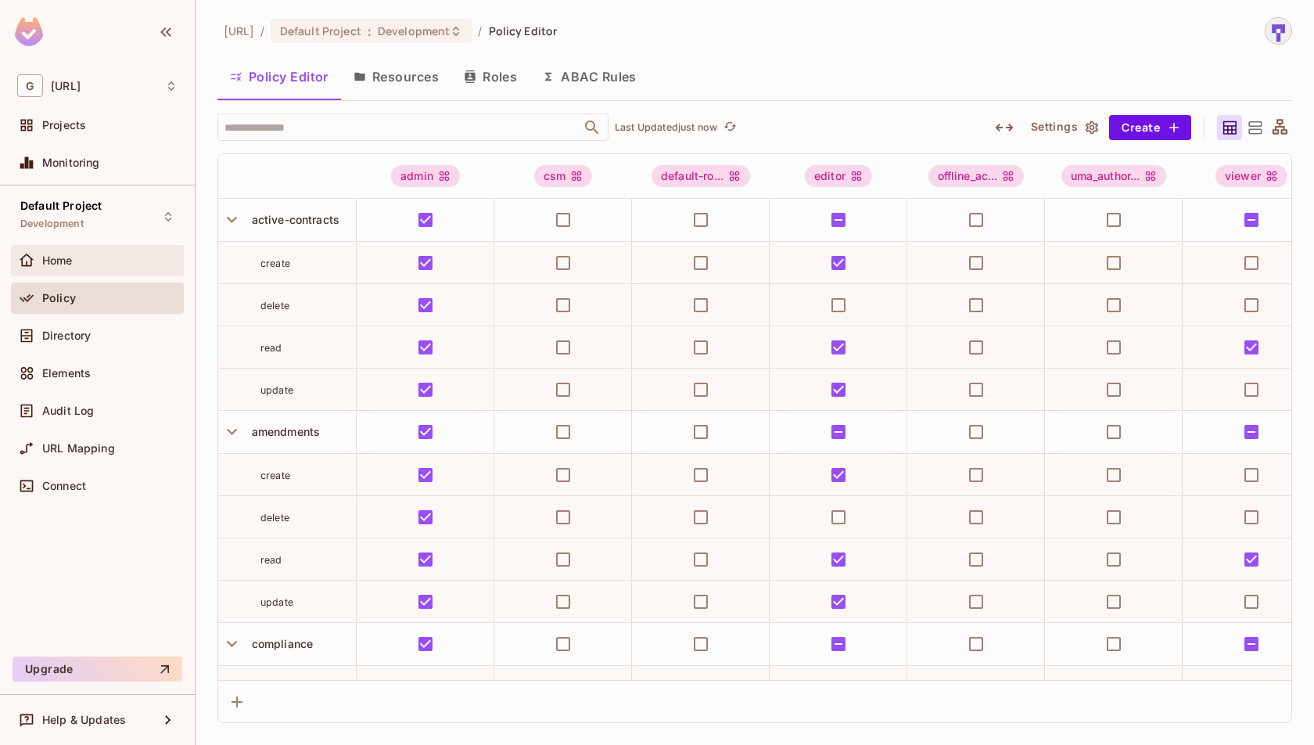
click at [70, 268] on div "Home" at bounding box center [97, 260] width 160 height 19
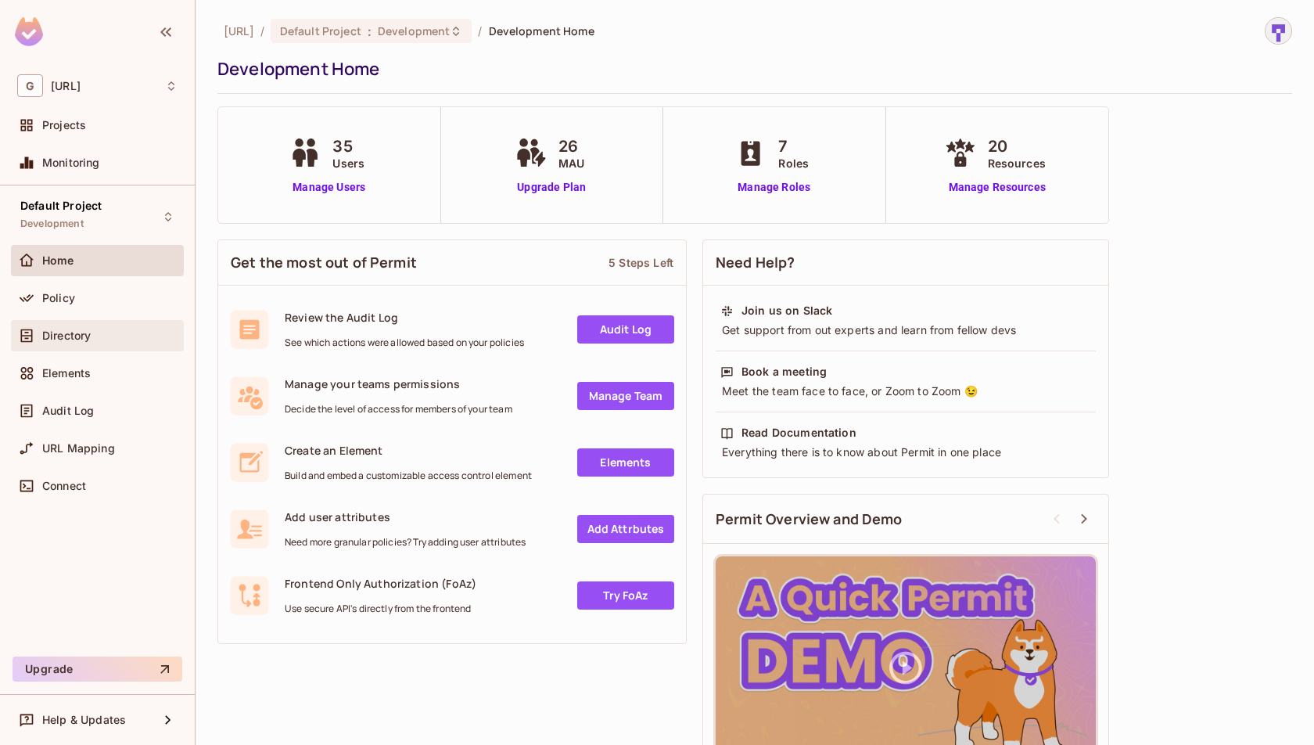
click at [139, 339] on div "Directory" at bounding box center [109, 335] width 135 height 13
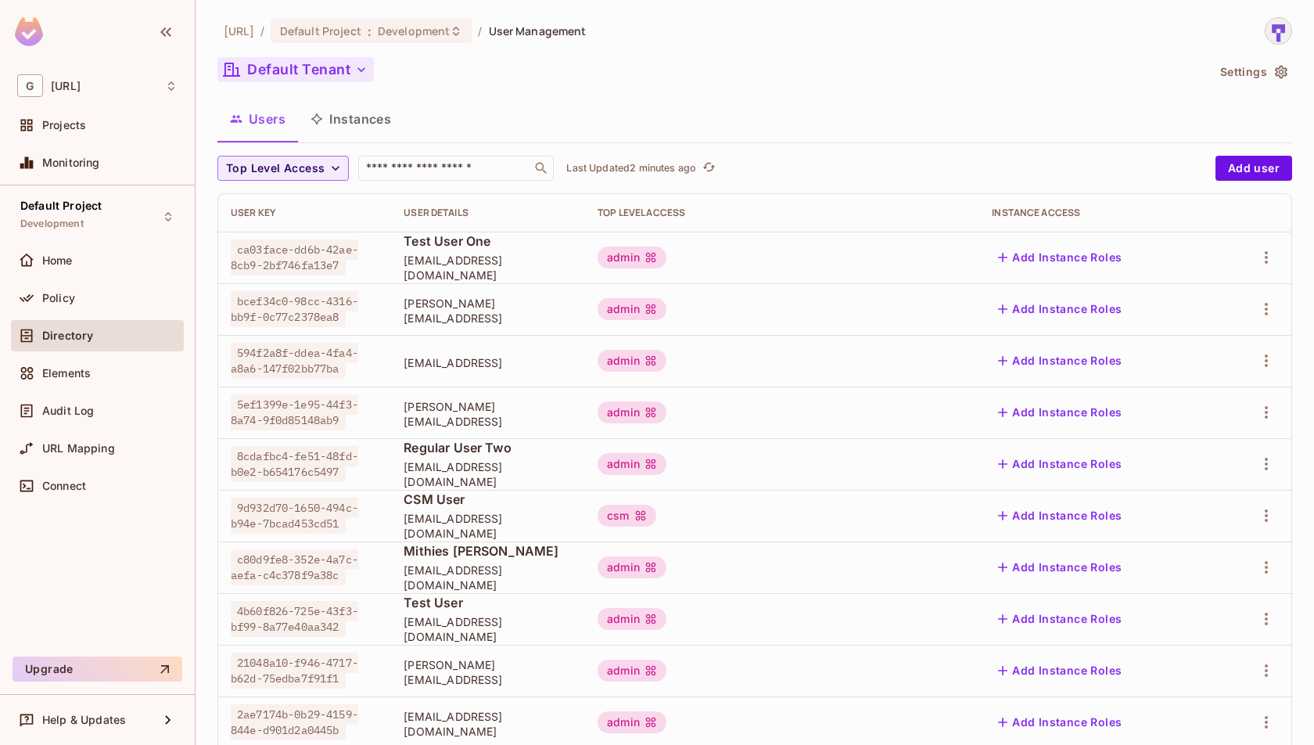
click at [347, 81] on button "Default Tenant" at bounding box center [295, 69] width 156 height 25
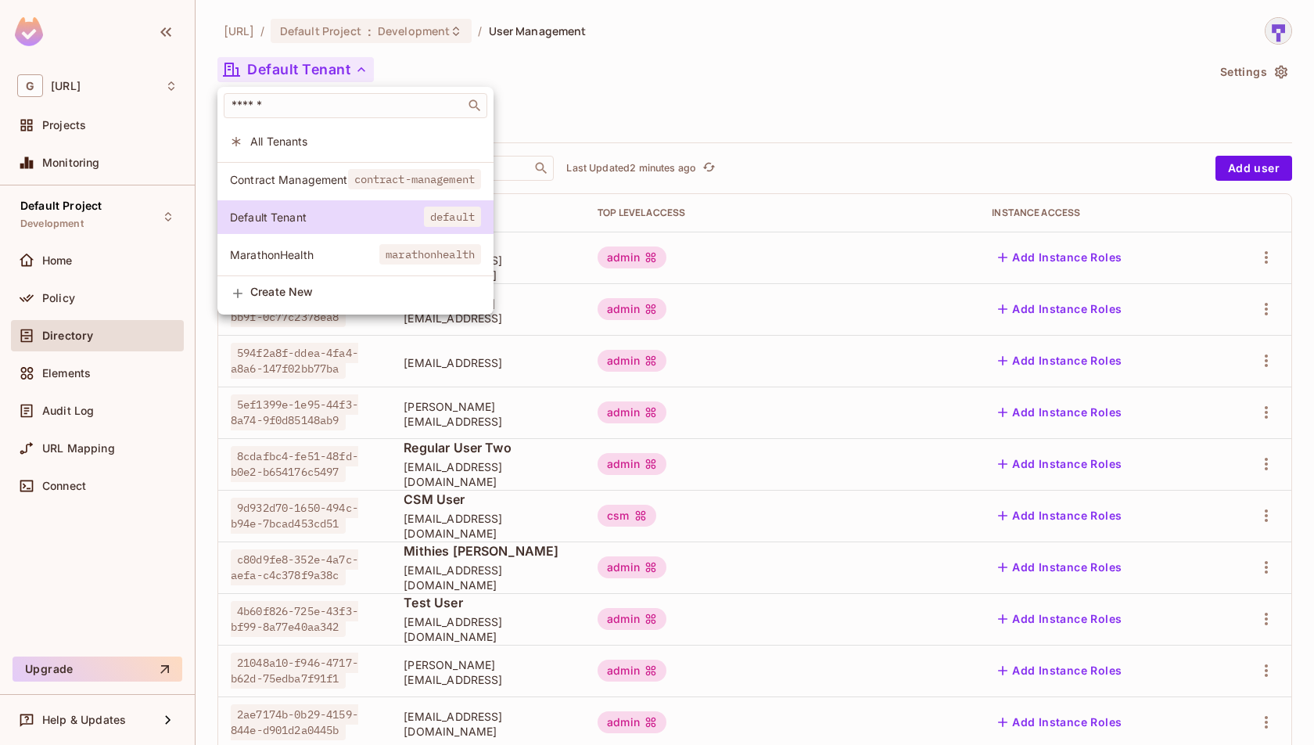
click at [365, 135] on span "All Tenants" at bounding box center [365, 141] width 231 height 15
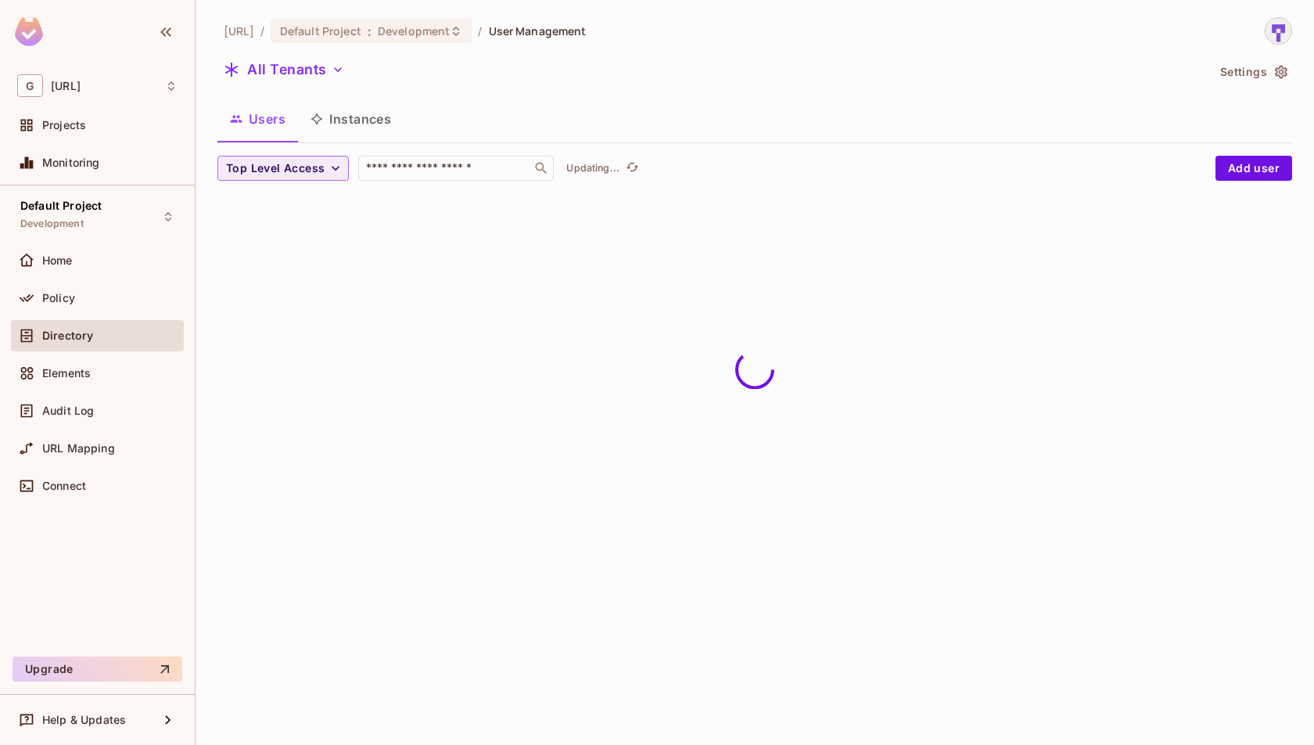
click at [490, 85] on div "All Tenants" at bounding box center [711, 72] width 989 height 30
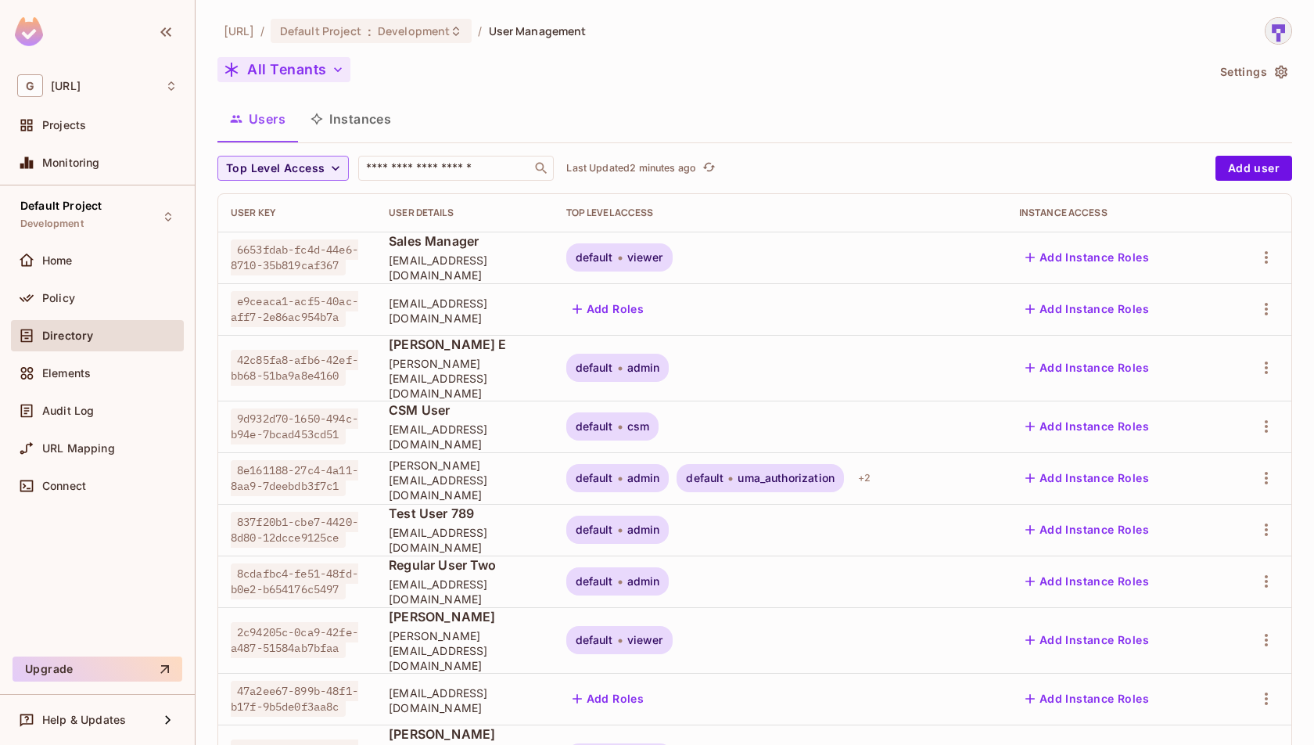
click at [316, 72] on button "All Tenants" at bounding box center [283, 69] width 133 height 25
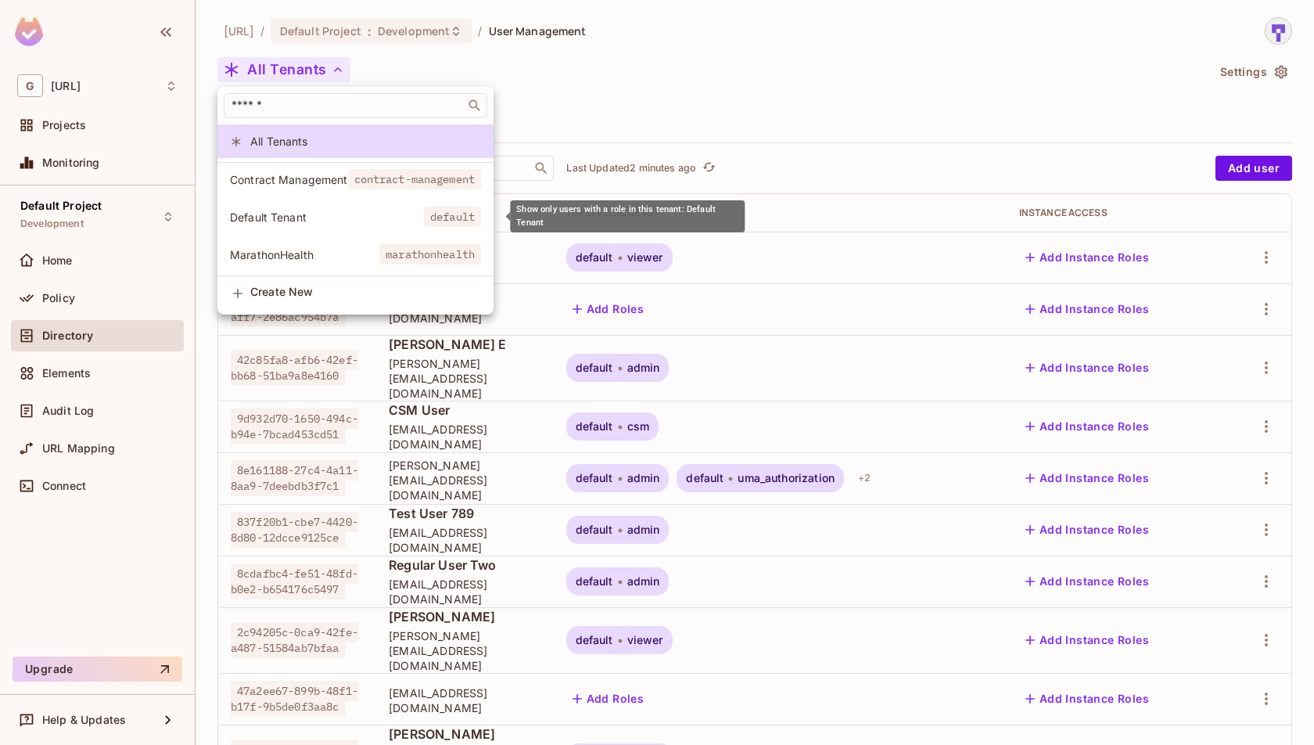
click at [294, 217] on span "Default Tenant" at bounding box center [327, 217] width 194 height 15
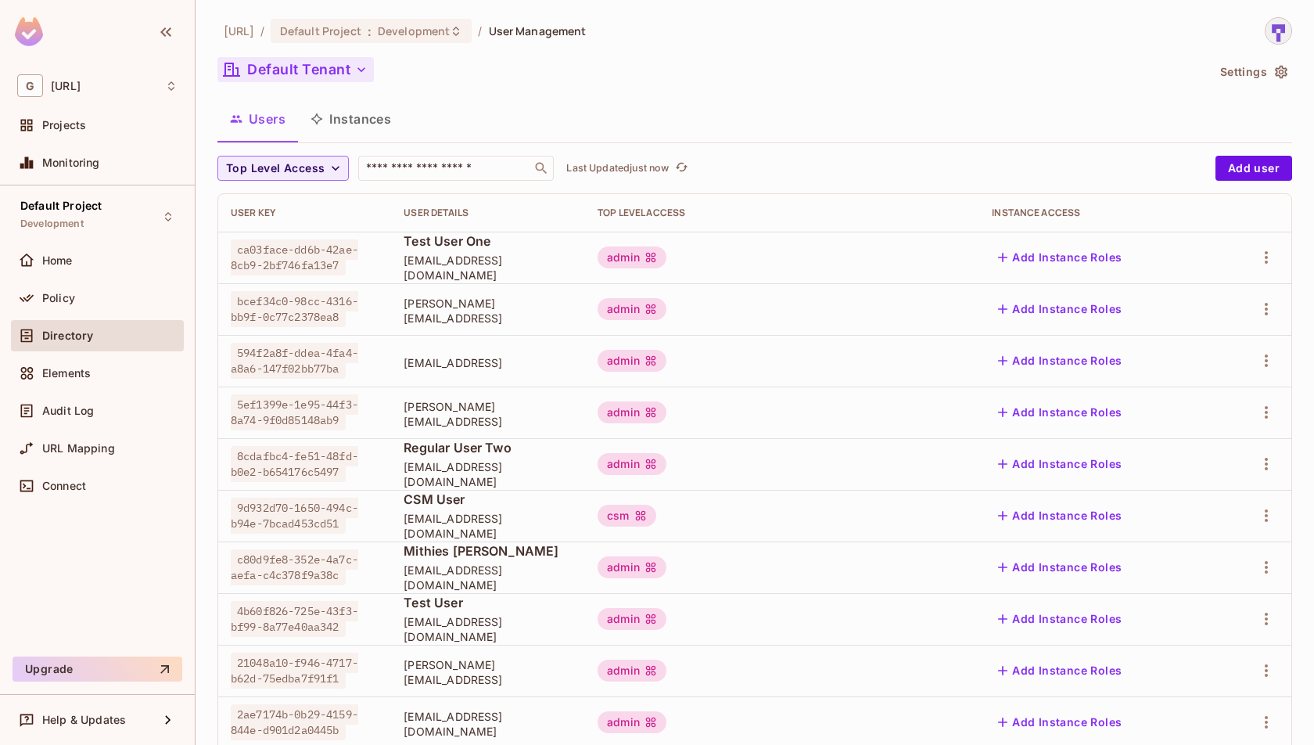
click at [363, 72] on icon "button" at bounding box center [362, 70] width 16 height 16
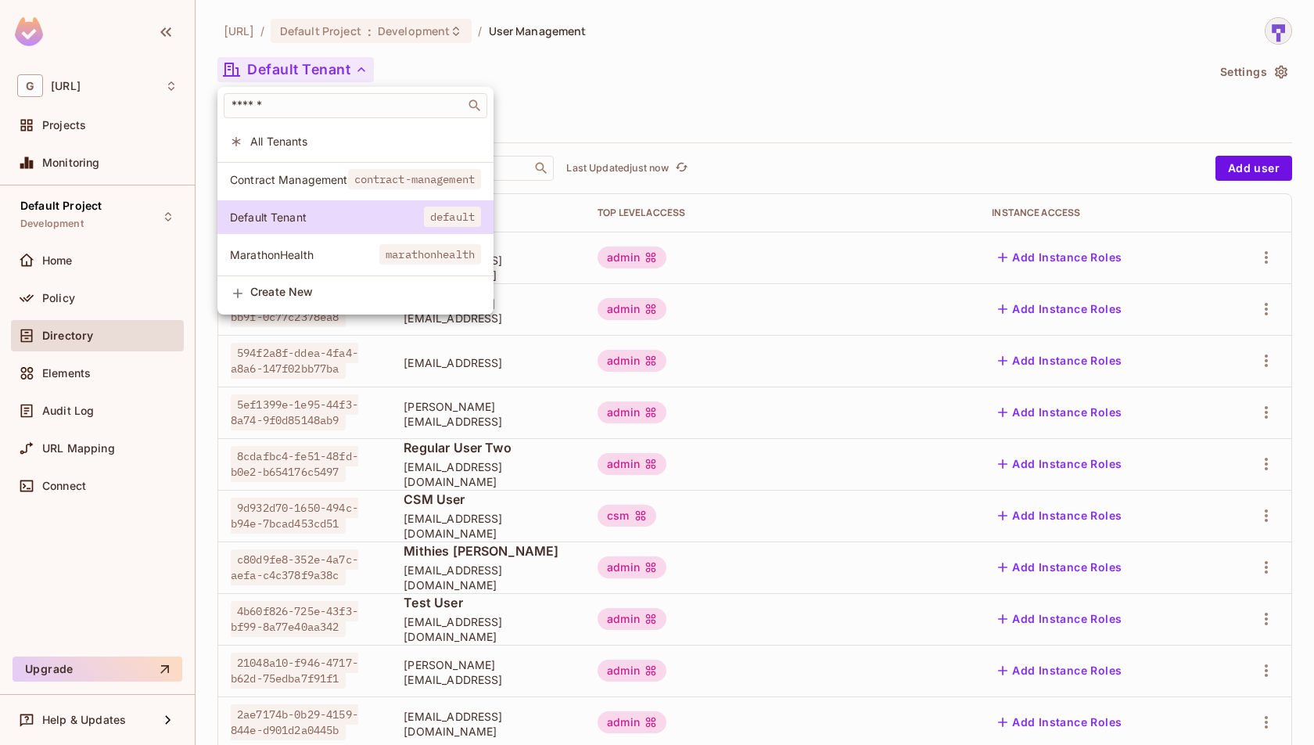
click at [363, 72] on div at bounding box center [657, 372] width 1314 height 745
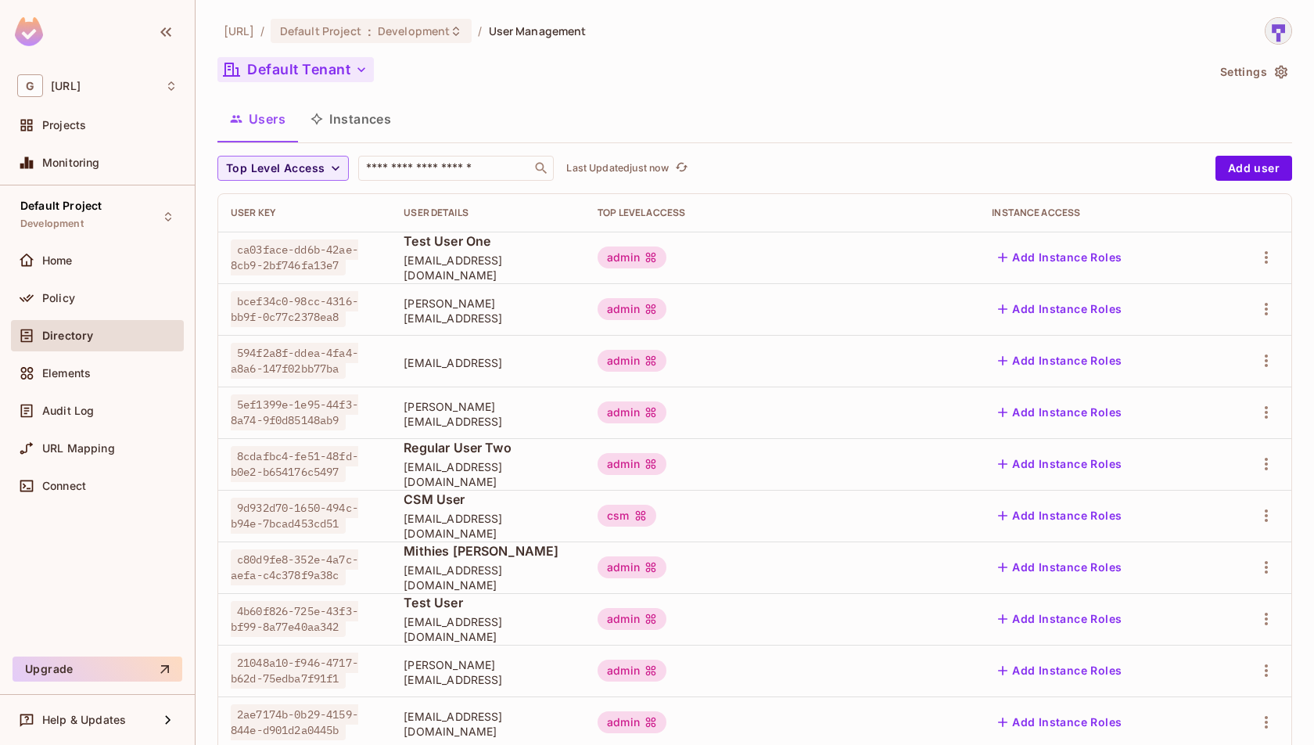
click at [363, 72] on icon "button" at bounding box center [362, 70] width 16 height 16
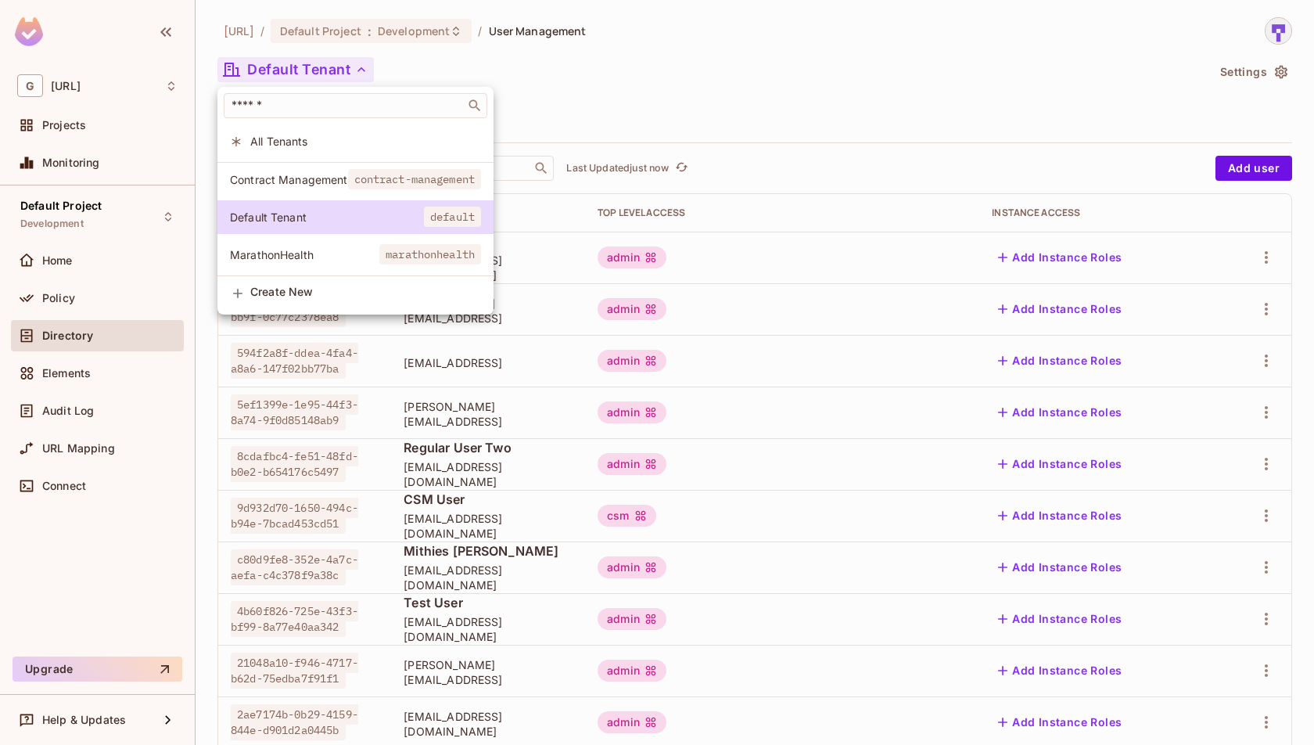
click at [359, 71] on div at bounding box center [657, 372] width 1314 height 745
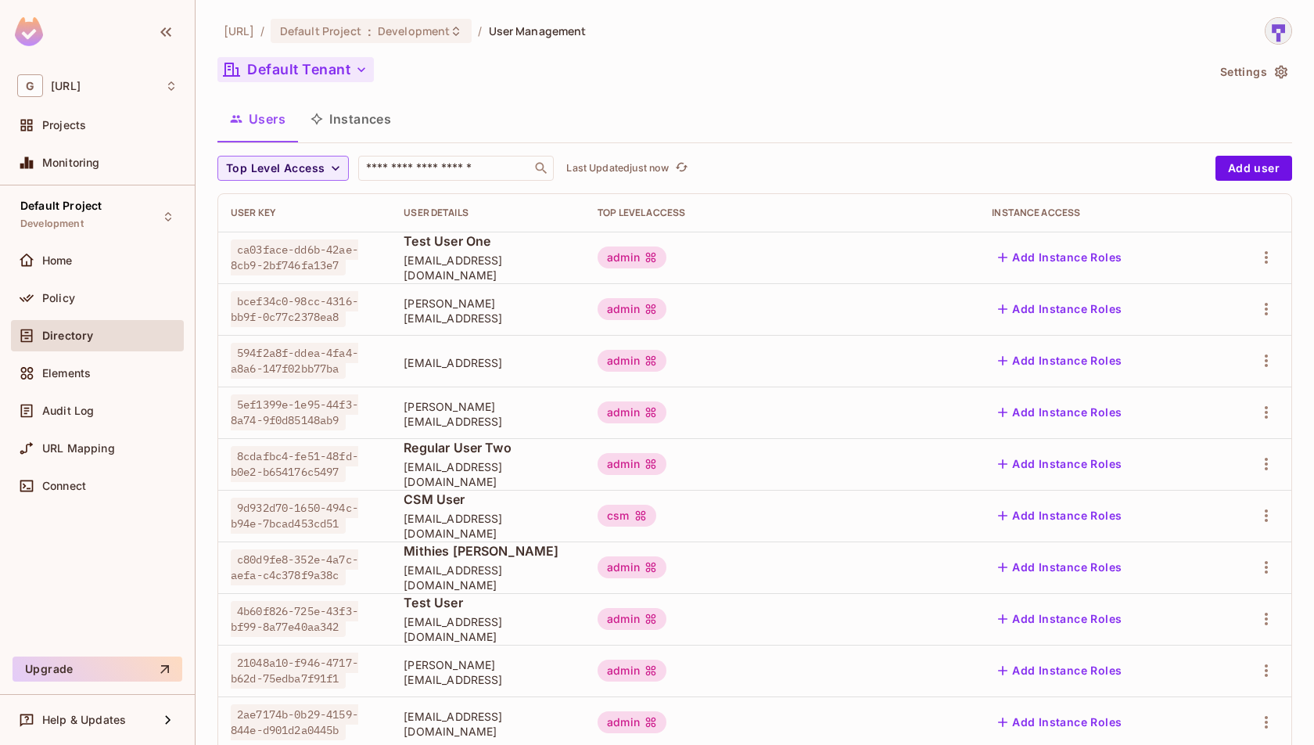
click at [314, 66] on button "Default Tenant" at bounding box center [295, 69] width 156 height 25
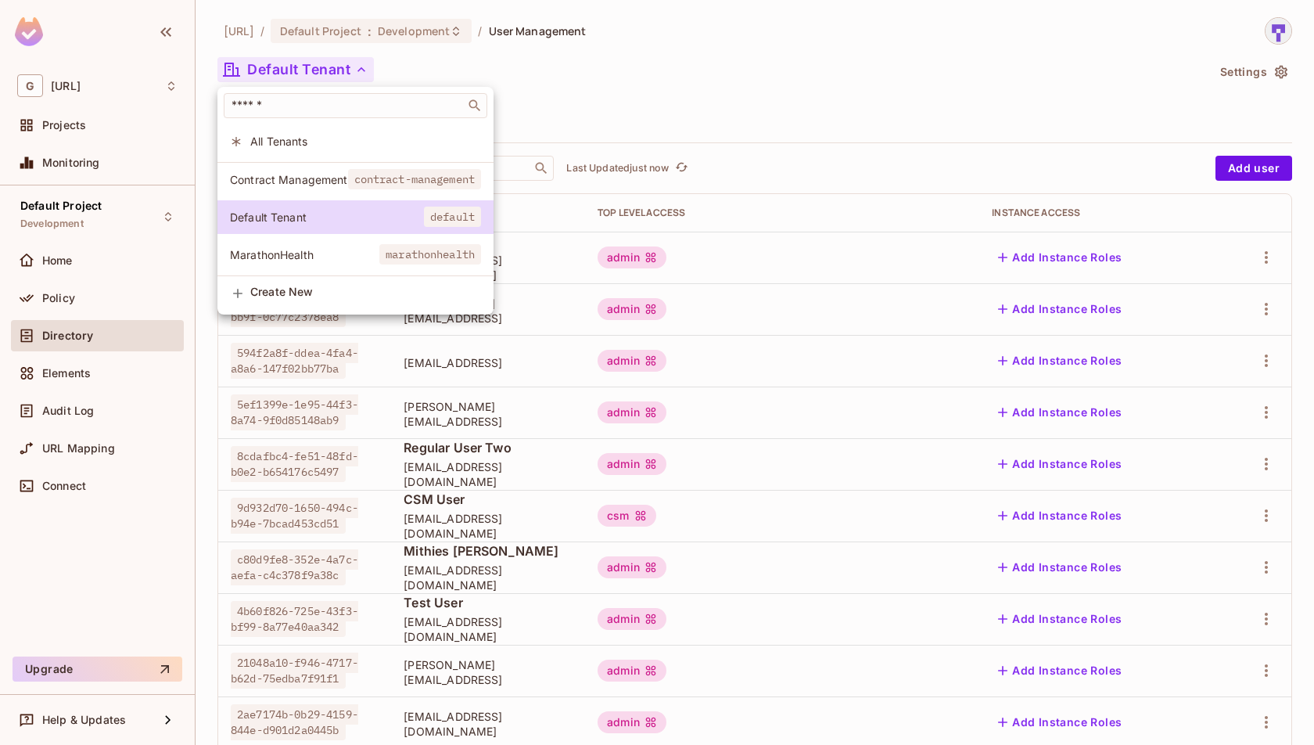
click at [544, 56] on div at bounding box center [657, 372] width 1314 height 745
